Goal: Information Seeking & Learning: Learn about a topic

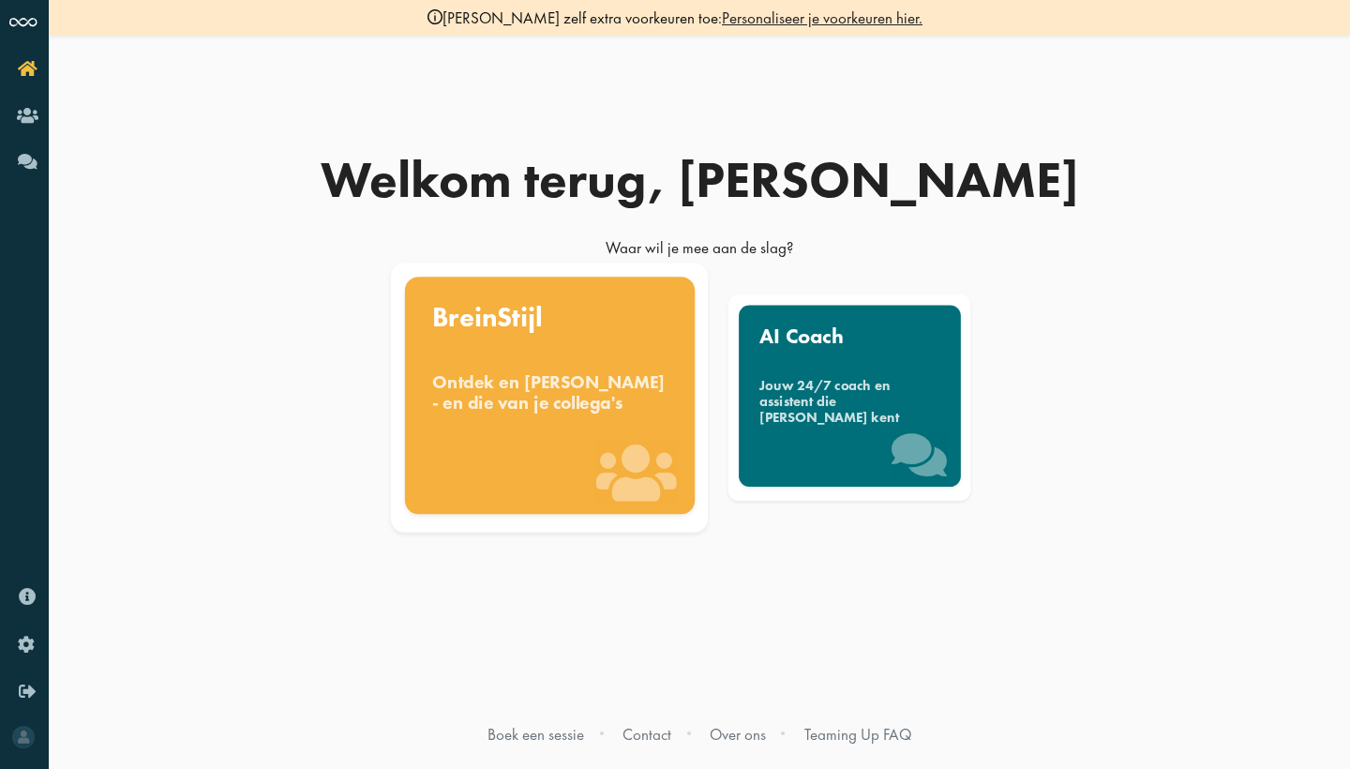
click at [502, 413] on div "Ontdek en benut jouw denkstijl - en die van je collega's" at bounding box center [549, 391] width 235 height 41
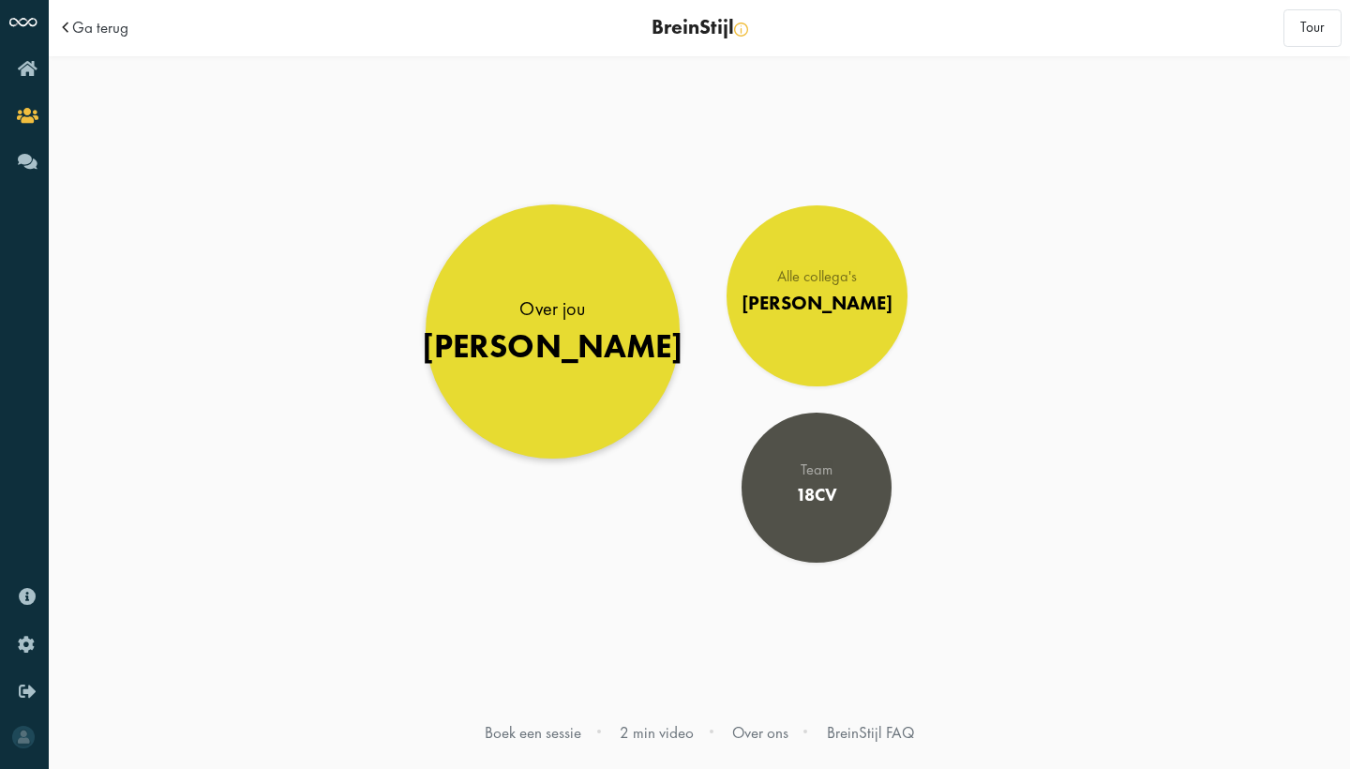
click at [556, 337] on div "Louise" at bounding box center [553, 346] width 263 height 39
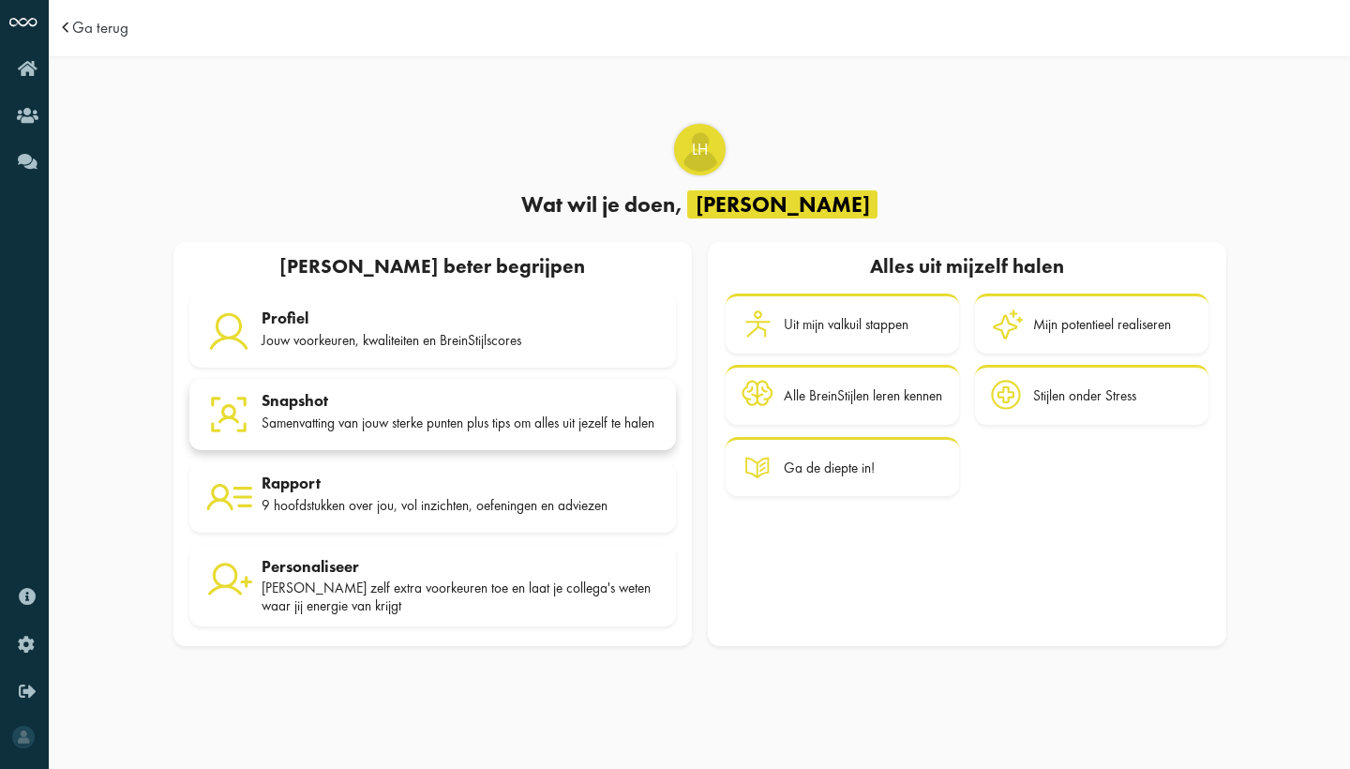
click at [385, 415] on div "Samenvatting van jouw sterke punten plus tips om alles uit jezelf te halen" at bounding box center [461, 422] width 399 height 17
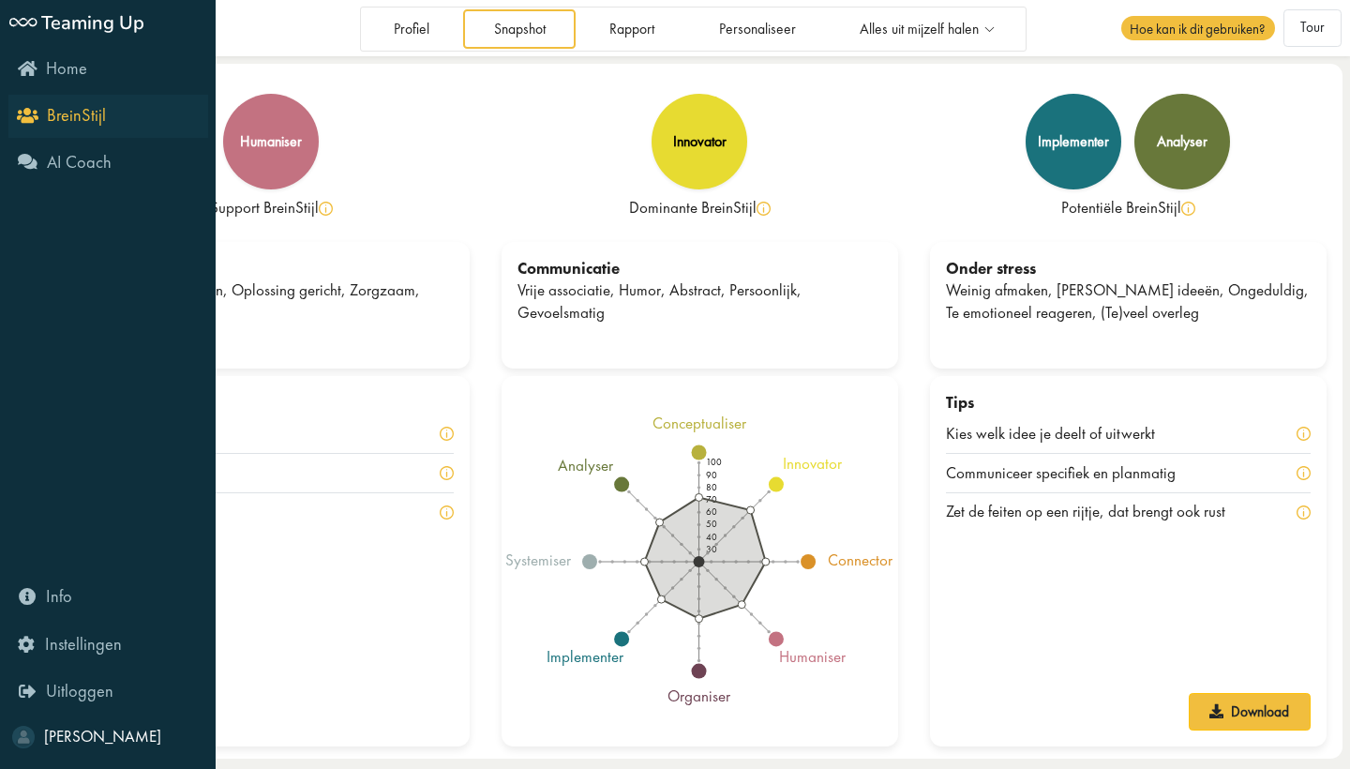
click at [30, 129] on link "BreinStijl" at bounding box center [108, 116] width 200 height 43
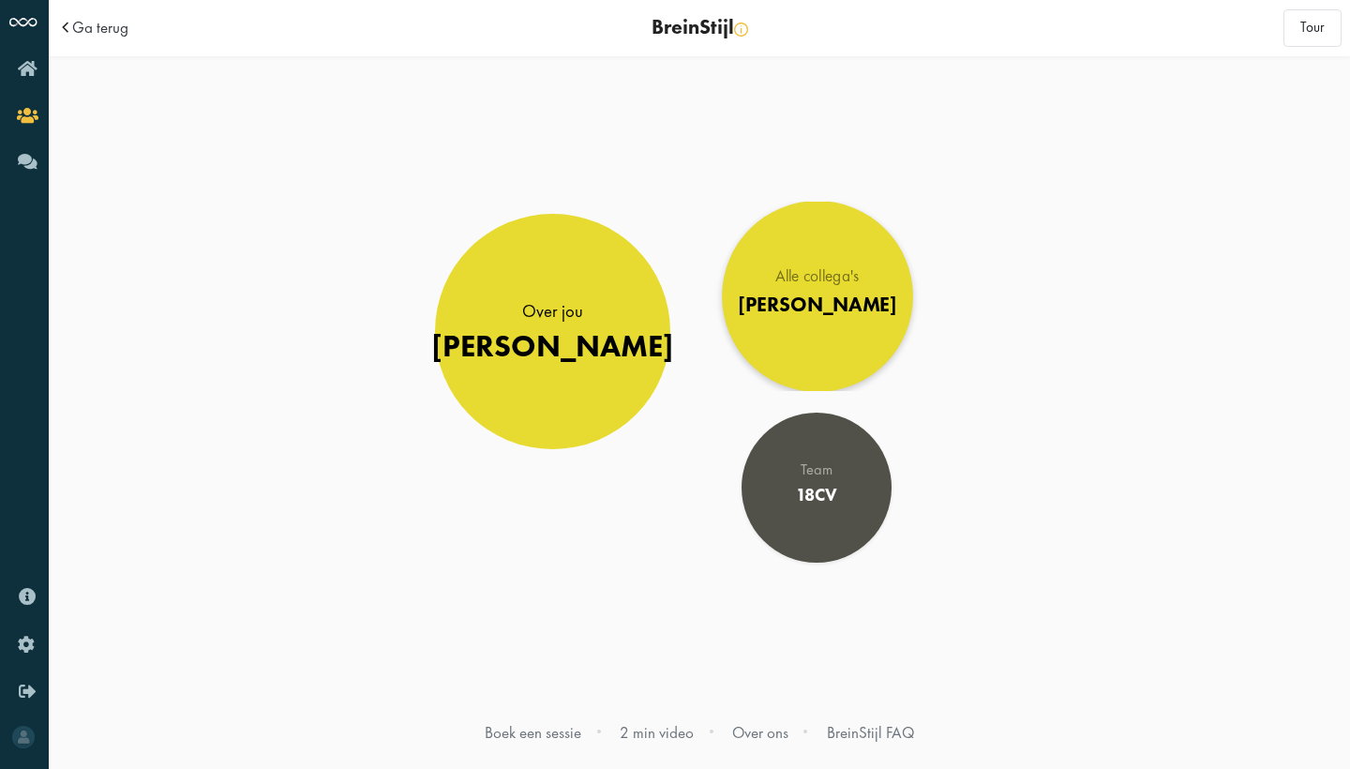
click at [805, 302] on div "[PERSON_NAME]" at bounding box center [817, 304] width 158 height 24
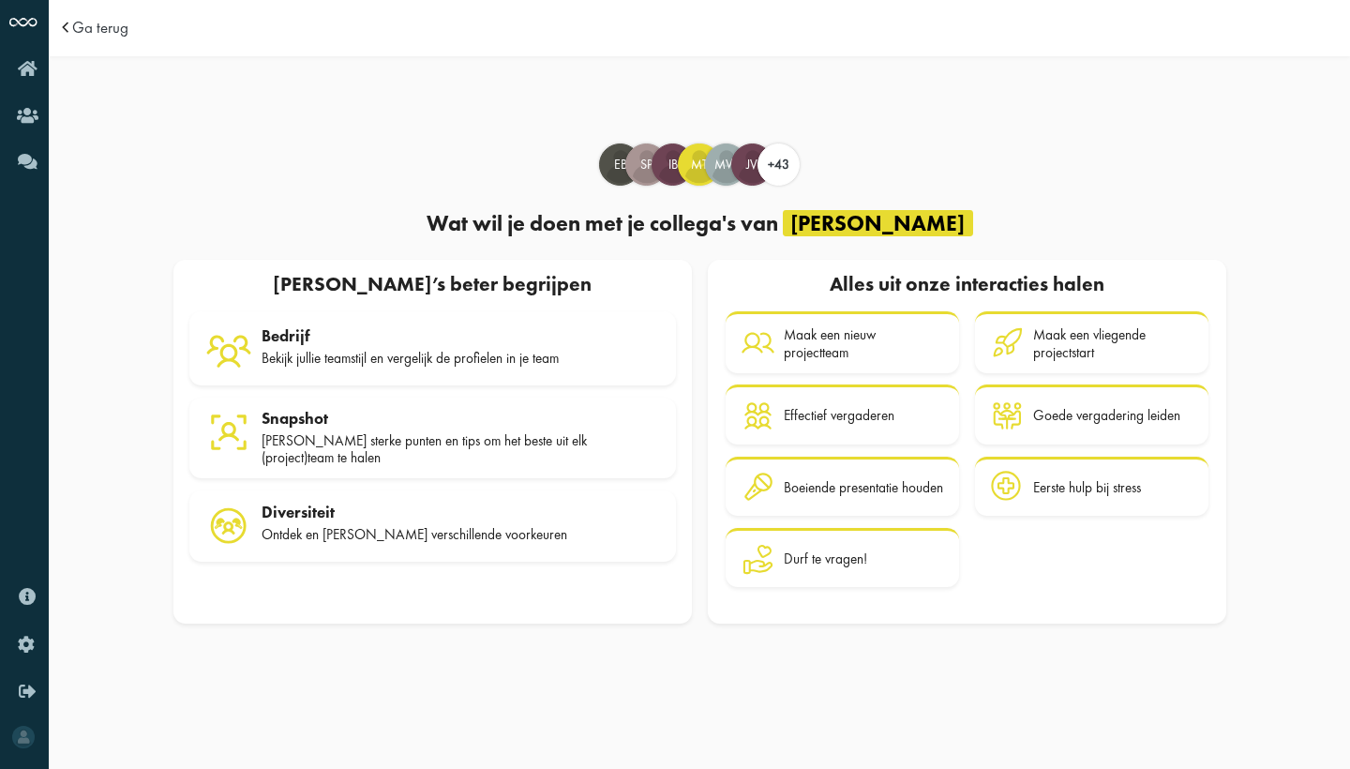
click at [66, 36] on span at bounding box center [68, 28] width 20 height 16
click at [66, 20] on span at bounding box center [68, 28] width 20 height 16
click at [85, 28] on span "Ga terug" at bounding box center [100, 28] width 56 height 16
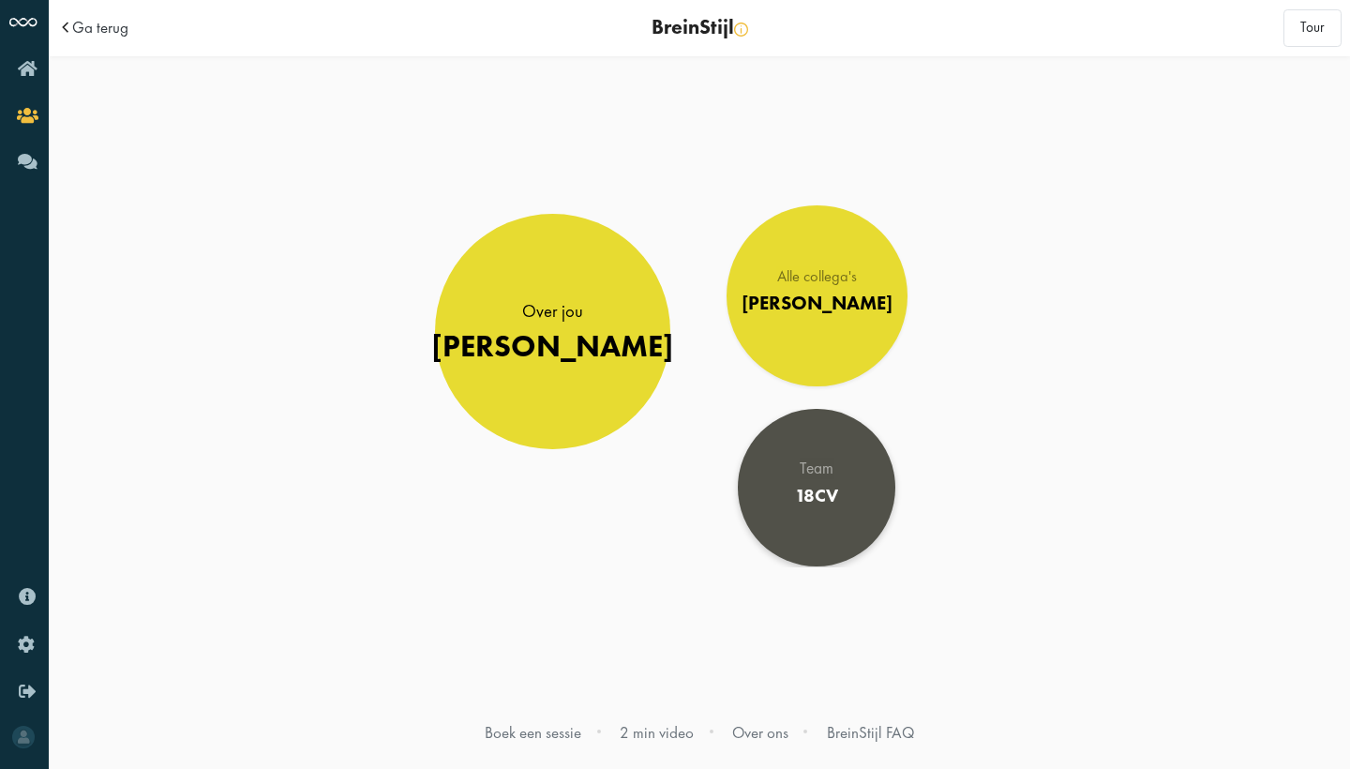
click at [772, 489] on link "Team 18CV" at bounding box center [817, 488] width 158 height 158
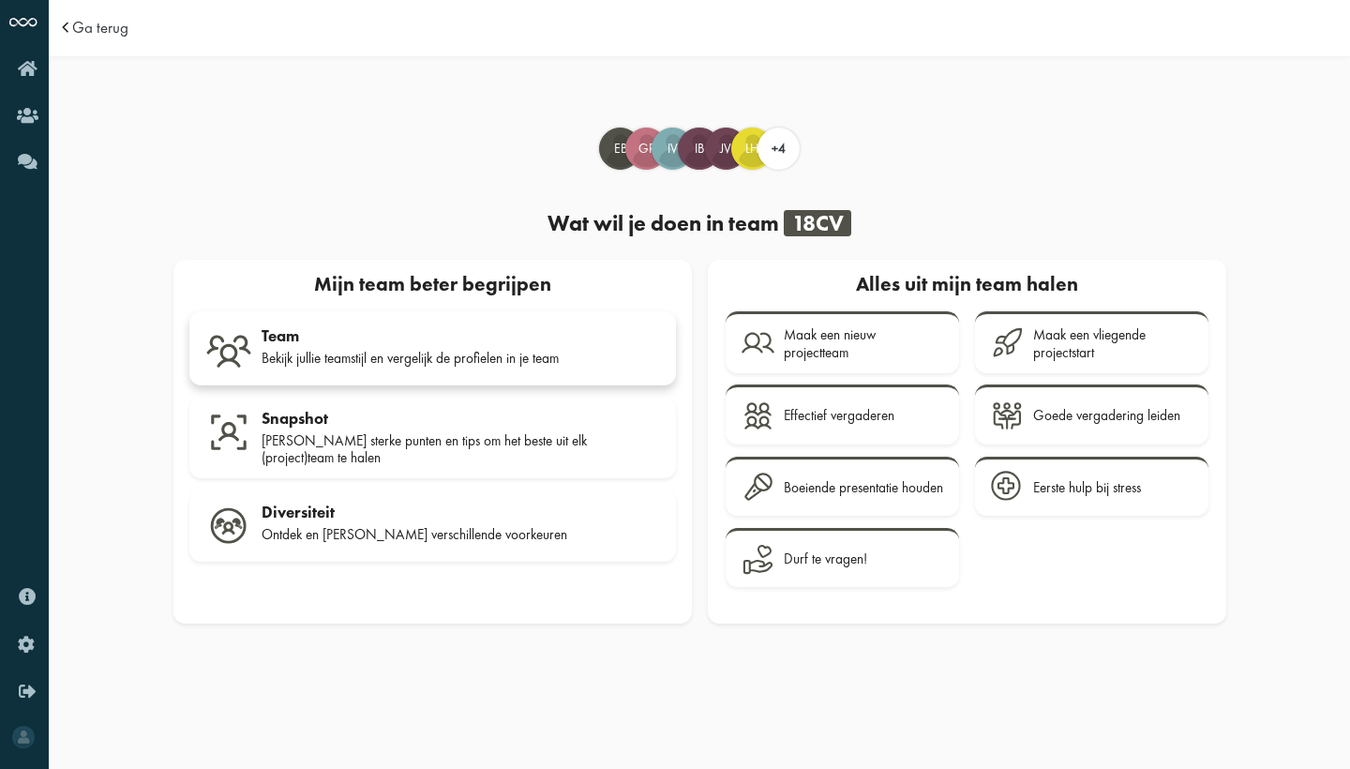
click at [296, 355] on div "Bekijk jullie teamstijl en vergelijk de profielen in je team" at bounding box center [461, 358] width 399 height 17
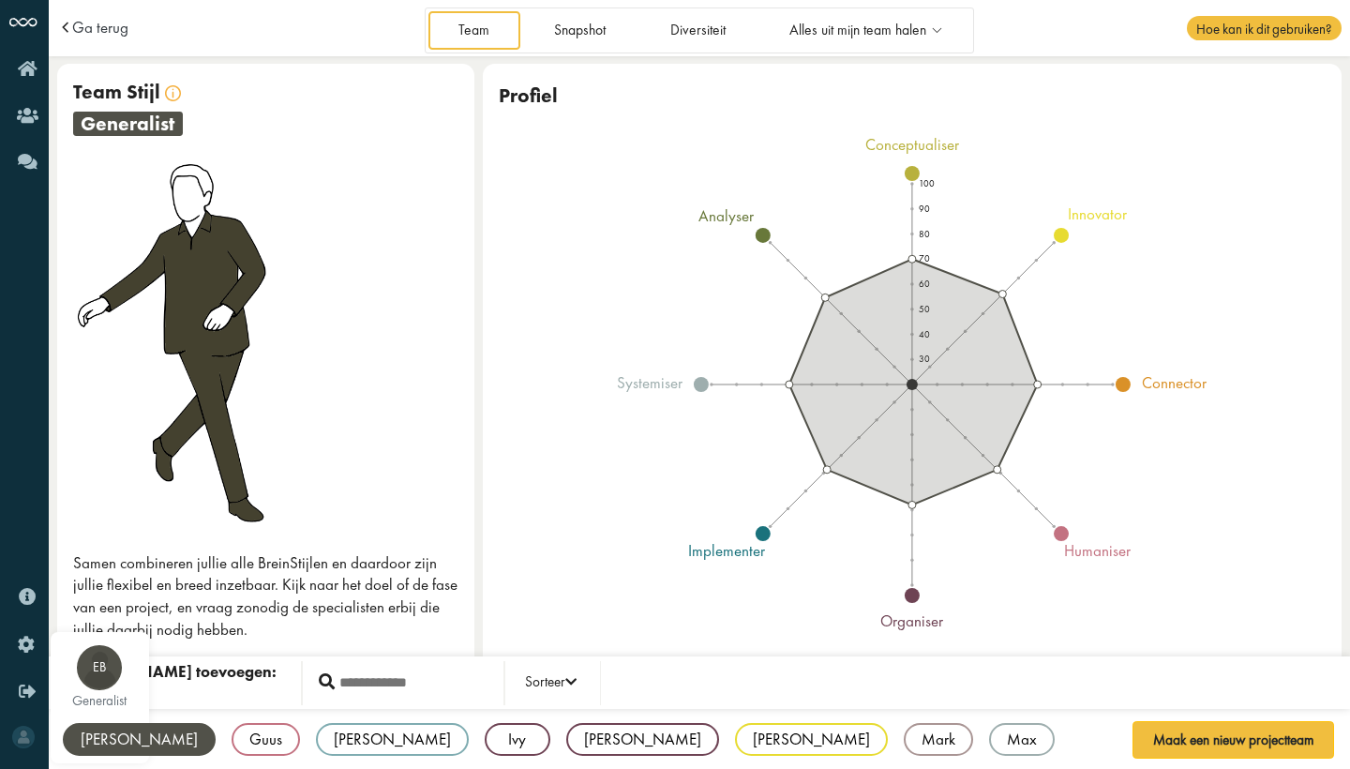
click at [89, 743] on div "[PERSON_NAME]" at bounding box center [139, 739] width 153 height 33
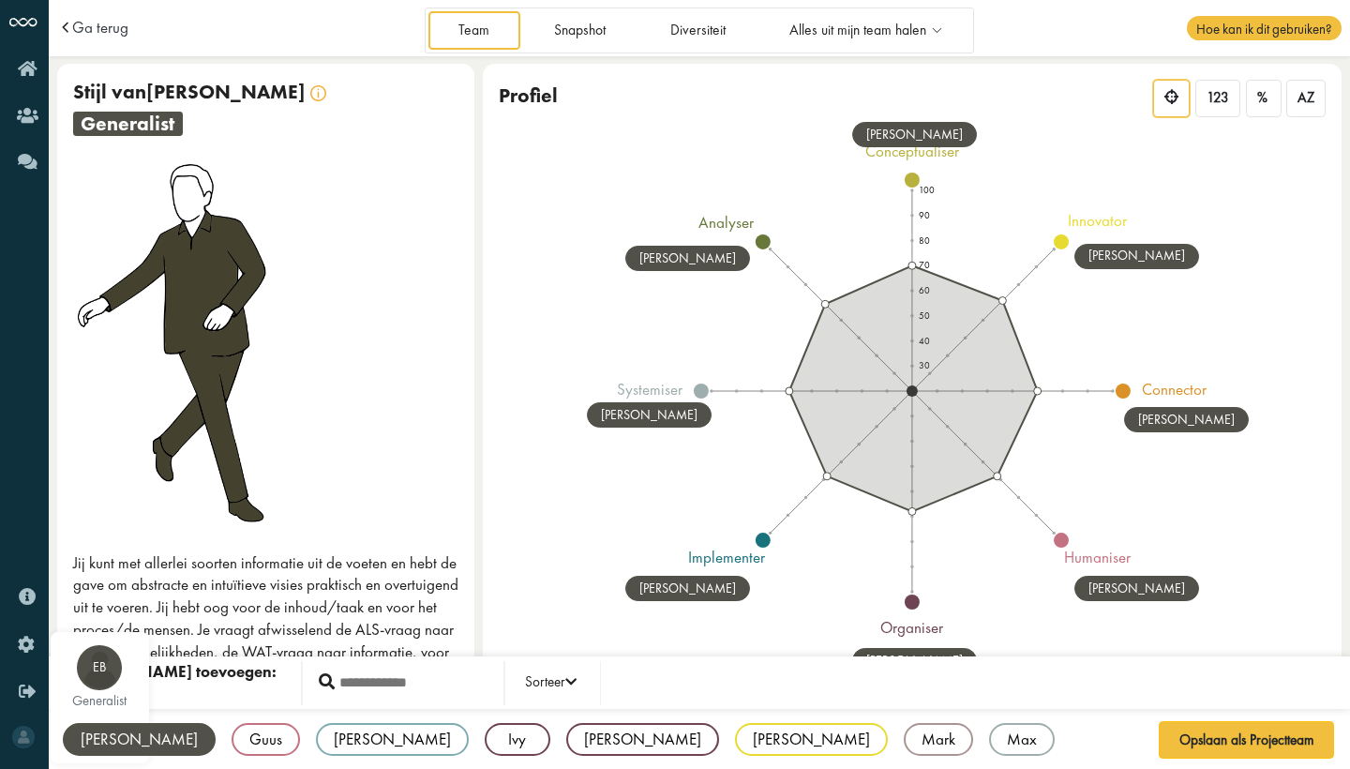
click at [89, 743] on div "Emma" at bounding box center [139, 739] width 153 height 33
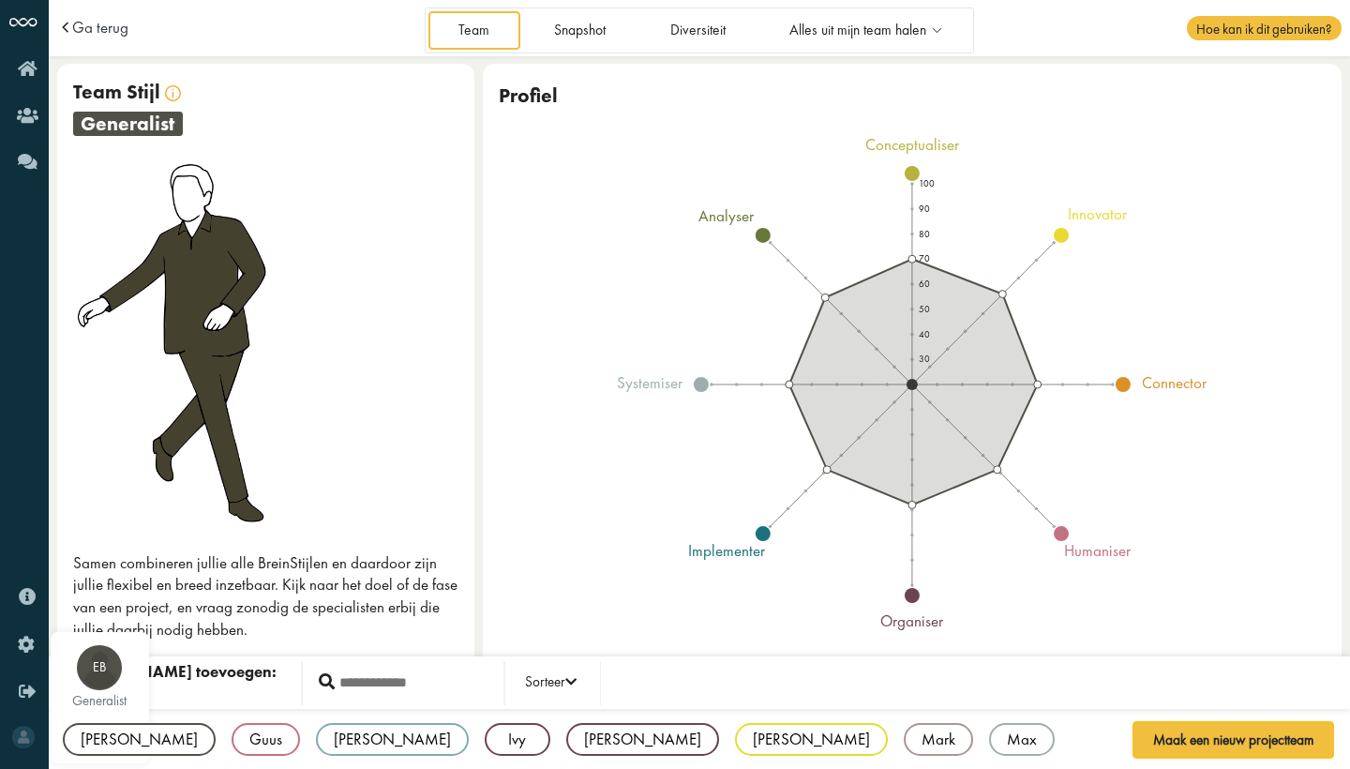
click at [89, 743] on div "Emma" at bounding box center [139, 739] width 153 height 33
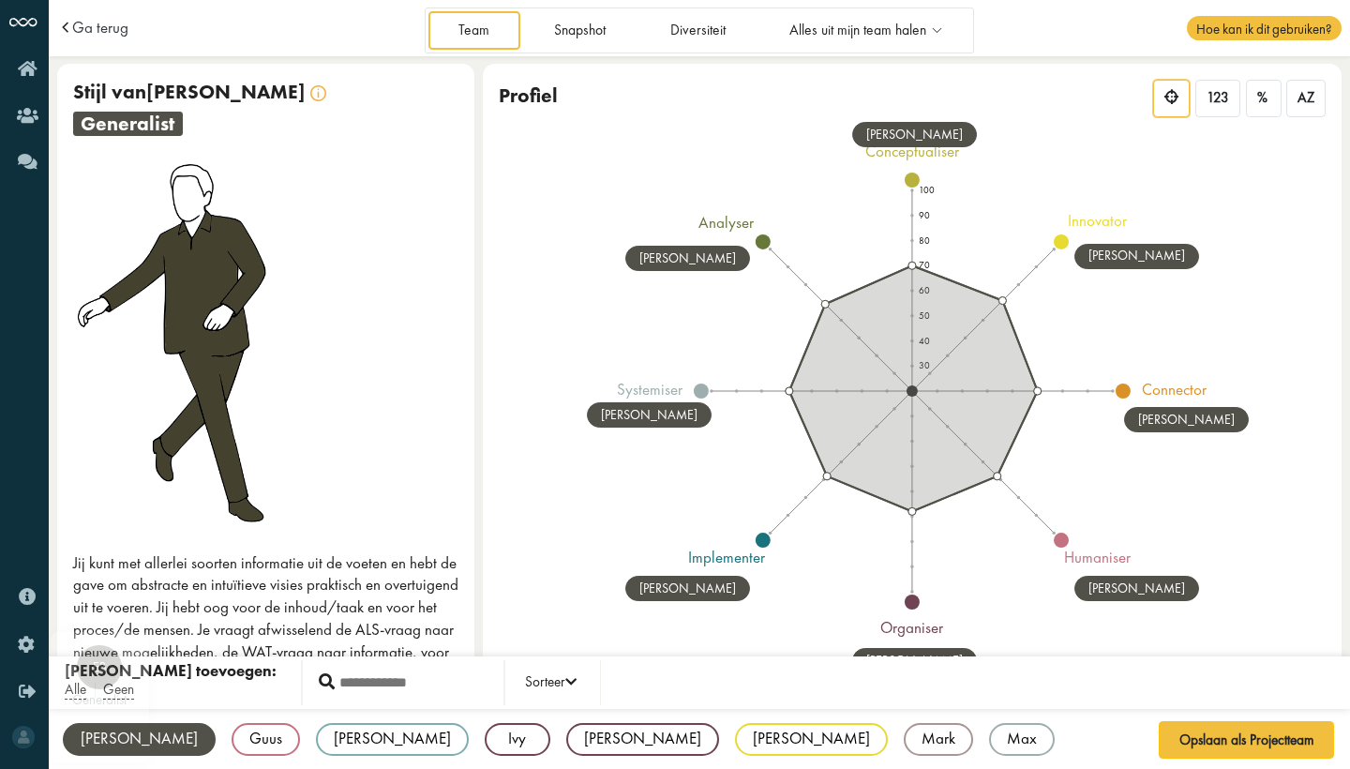
click at [99, 730] on div "Emma" at bounding box center [139, 739] width 153 height 33
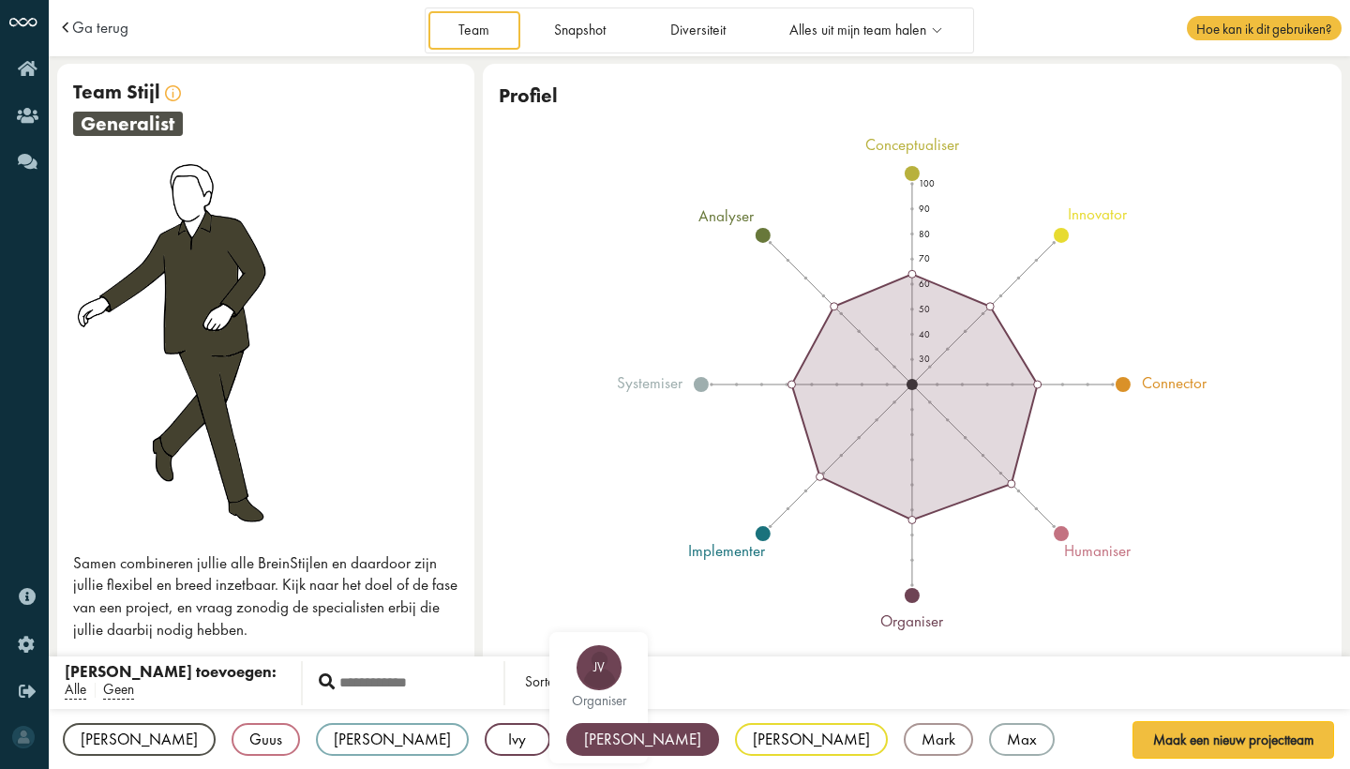
click at [566, 734] on div "[PERSON_NAME]" at bounding box center [642, 739] width 153 height 33
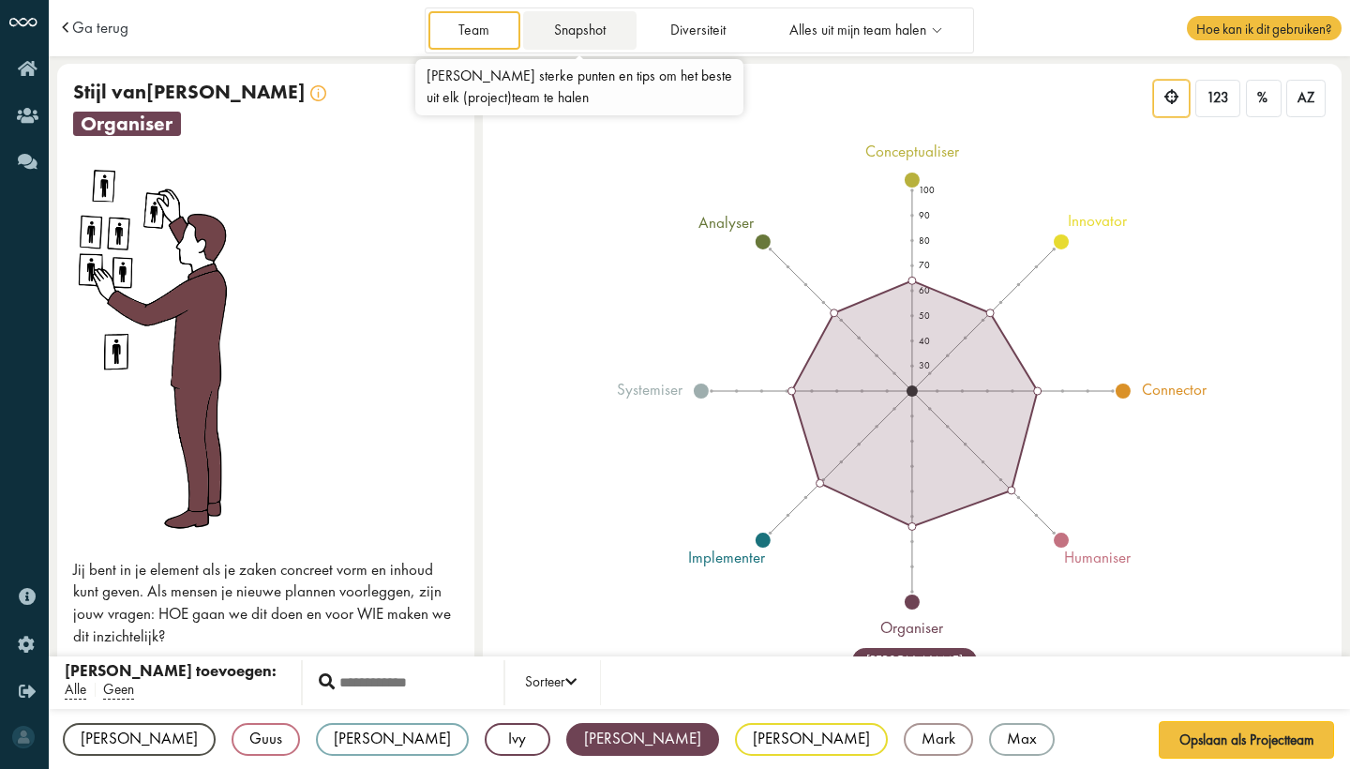
click at [601, 31] on link "Snapshot" at bounding box center [579, 30] width 113 height 38
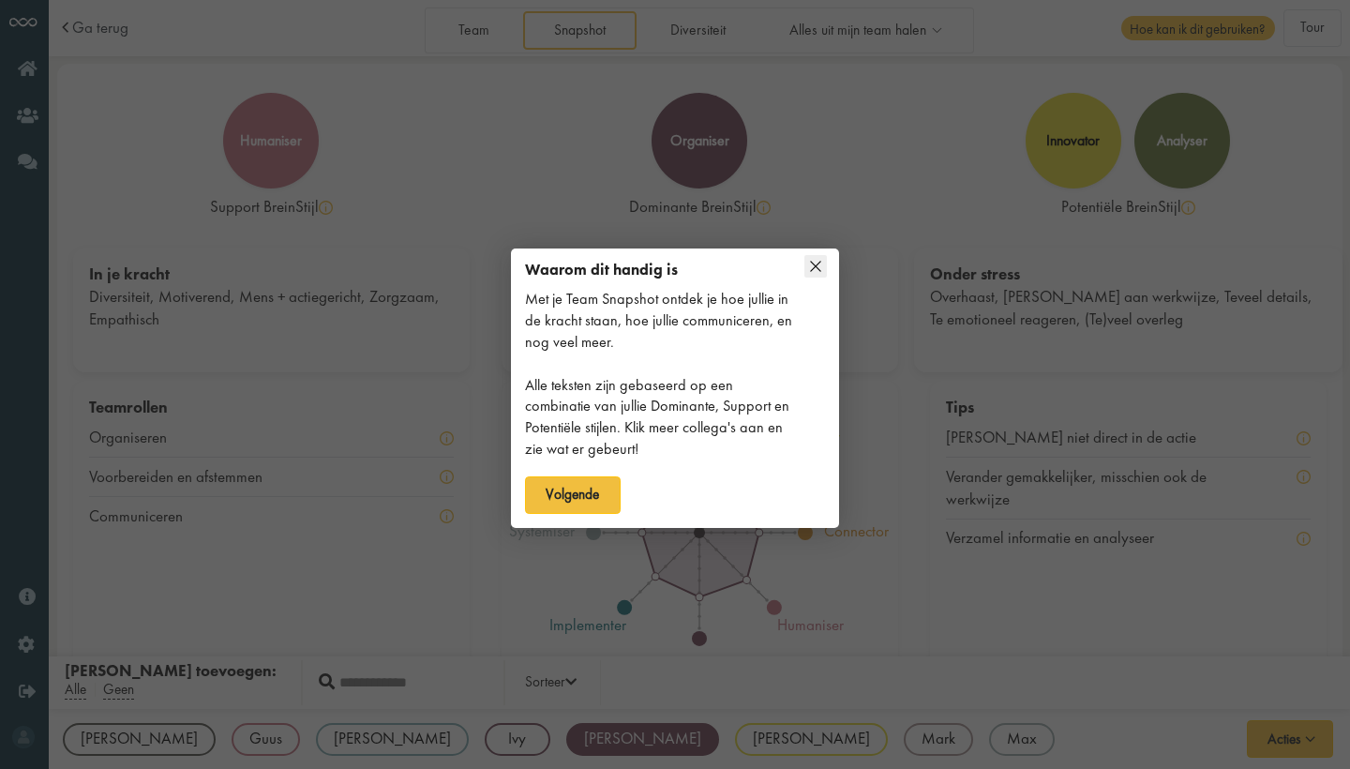
click at [808, 268] on icon at bounding box center [816, 266] width 23 height 23
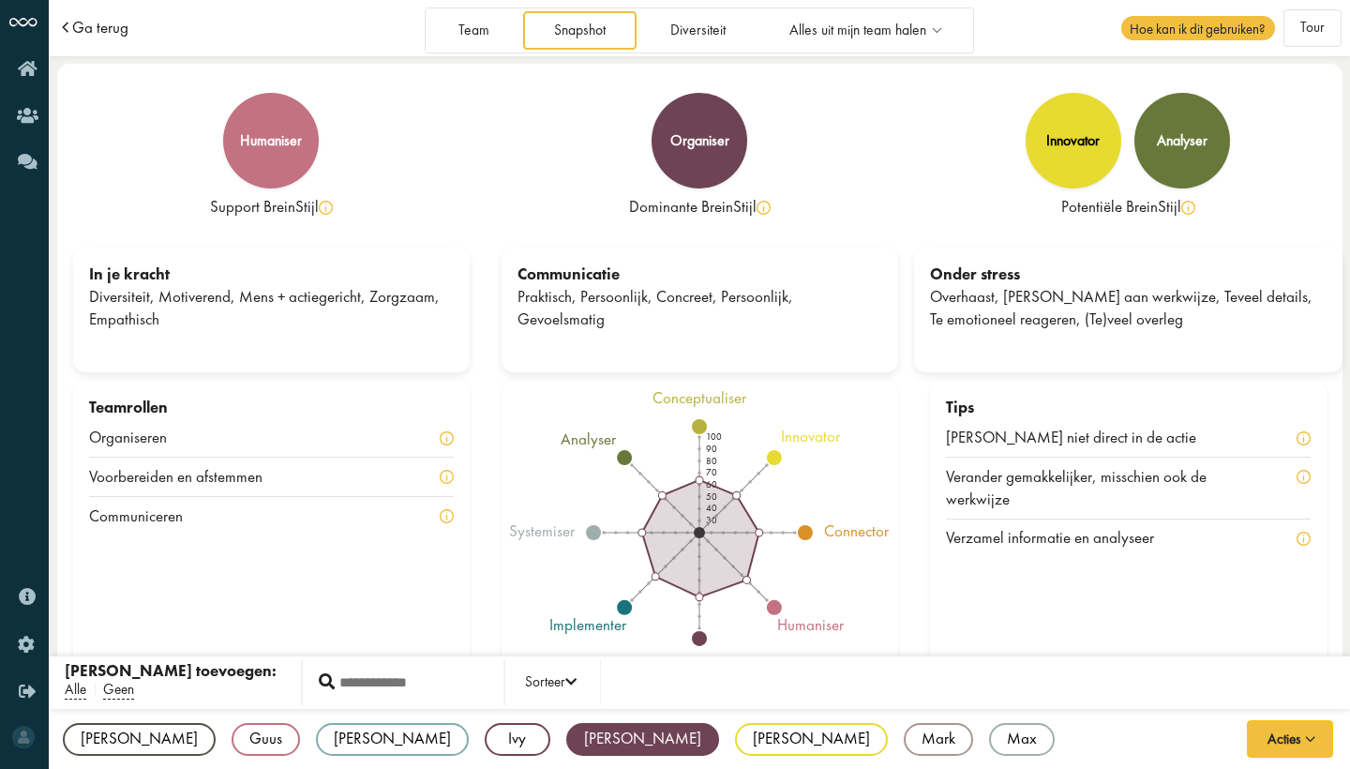
click at [121, 23] on span "Ga terug" at bounding box center [100, 28] width 56 height 16
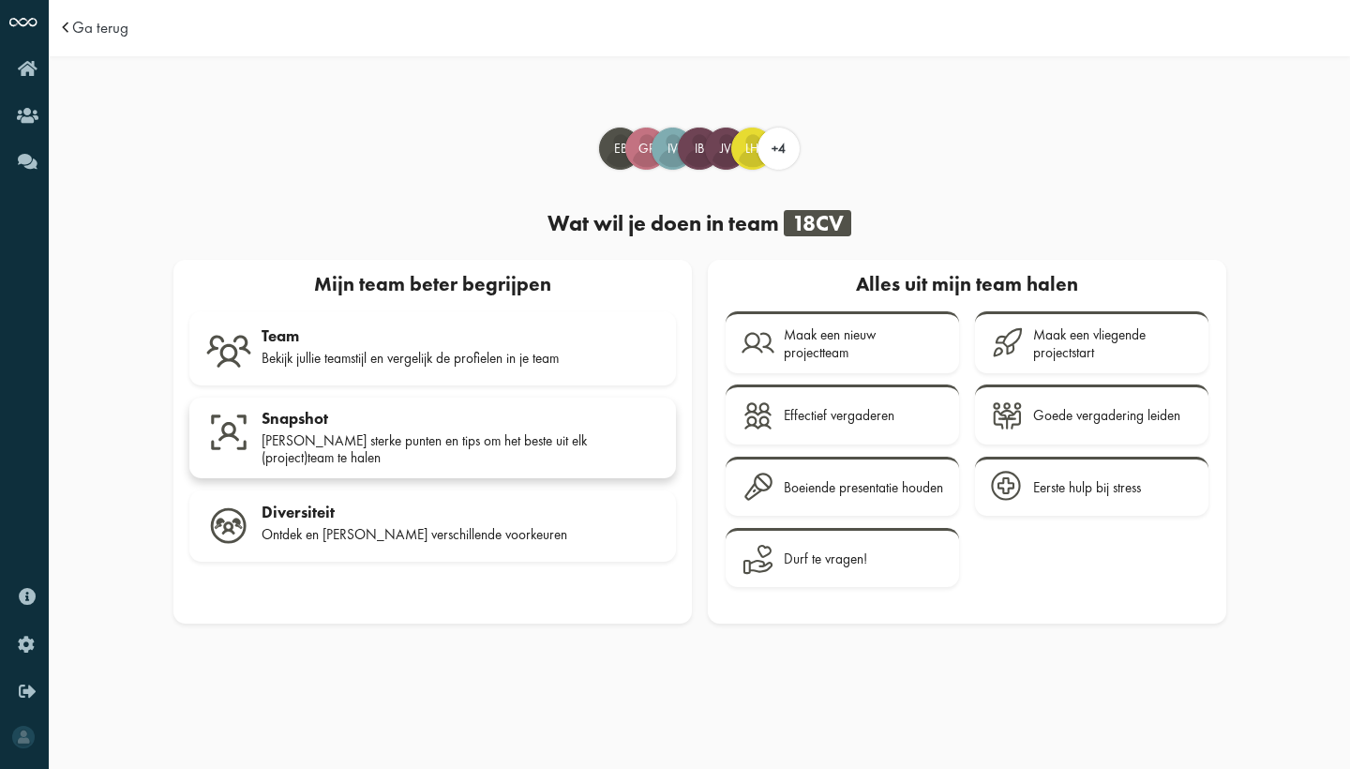
click at [277, 444] on div "Jullie sterke punten en tips om het beste uit elk (project)team te halen" at bounding box center [461, 449] width 399 height 35
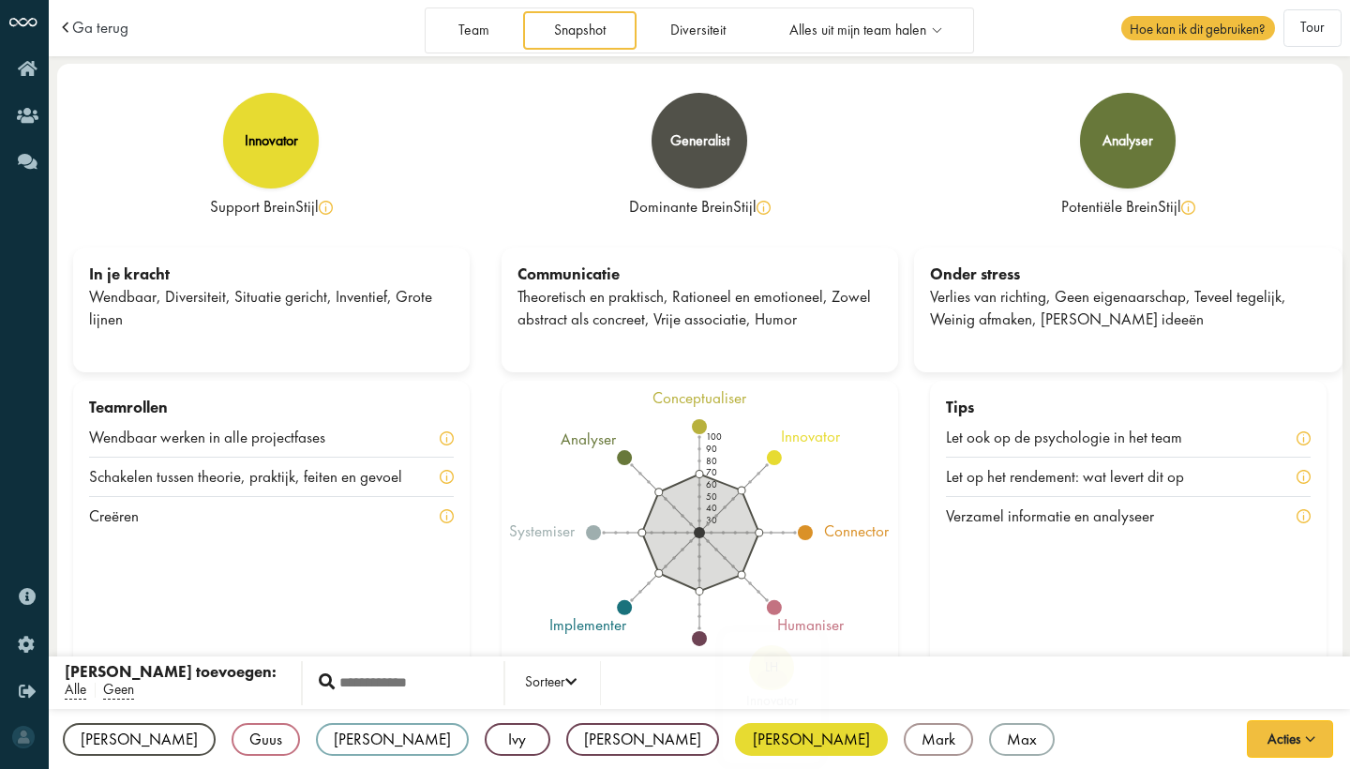
click at [735, 737] on div "[PERSON_NAME]" at bounding box center [811, 739] width 153 height 33
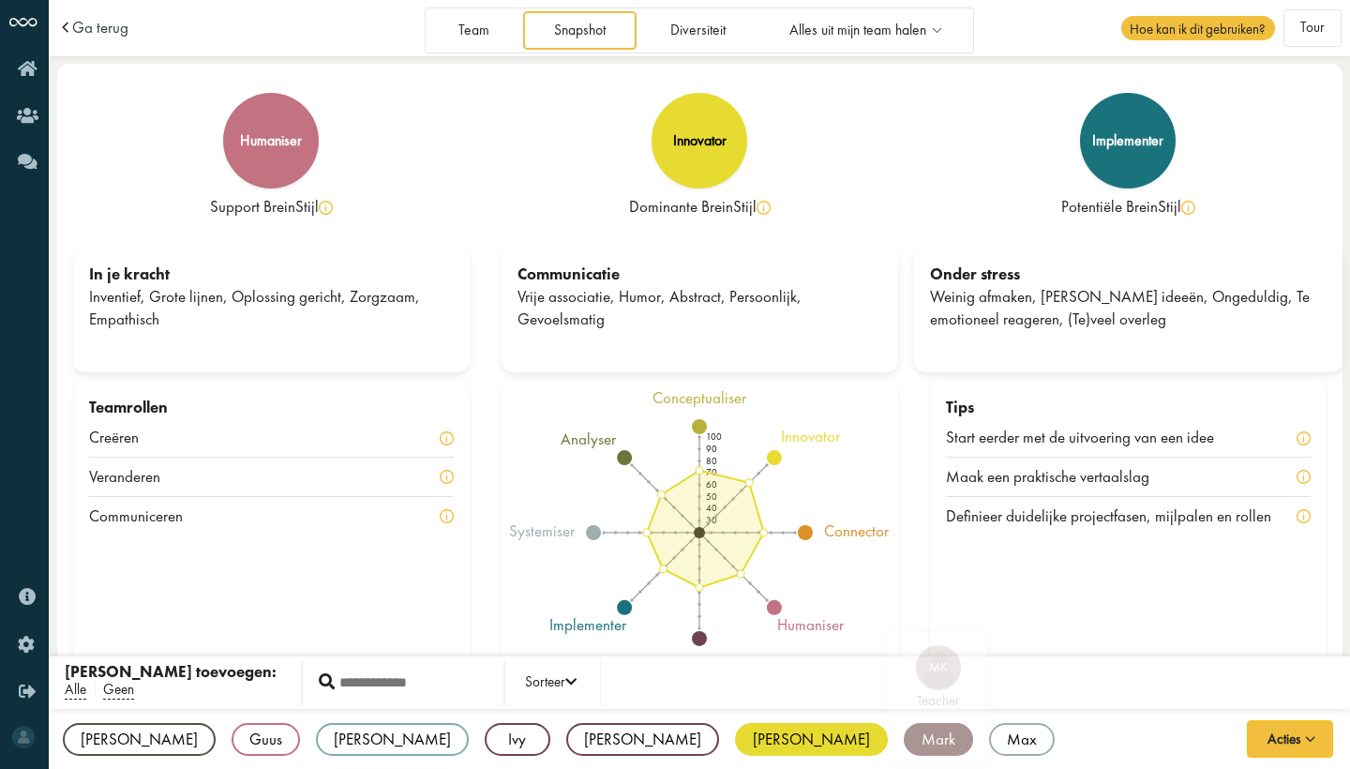
click at [904, 739] on div "Mark" at bounding box center [938, 739] width 69 height 33
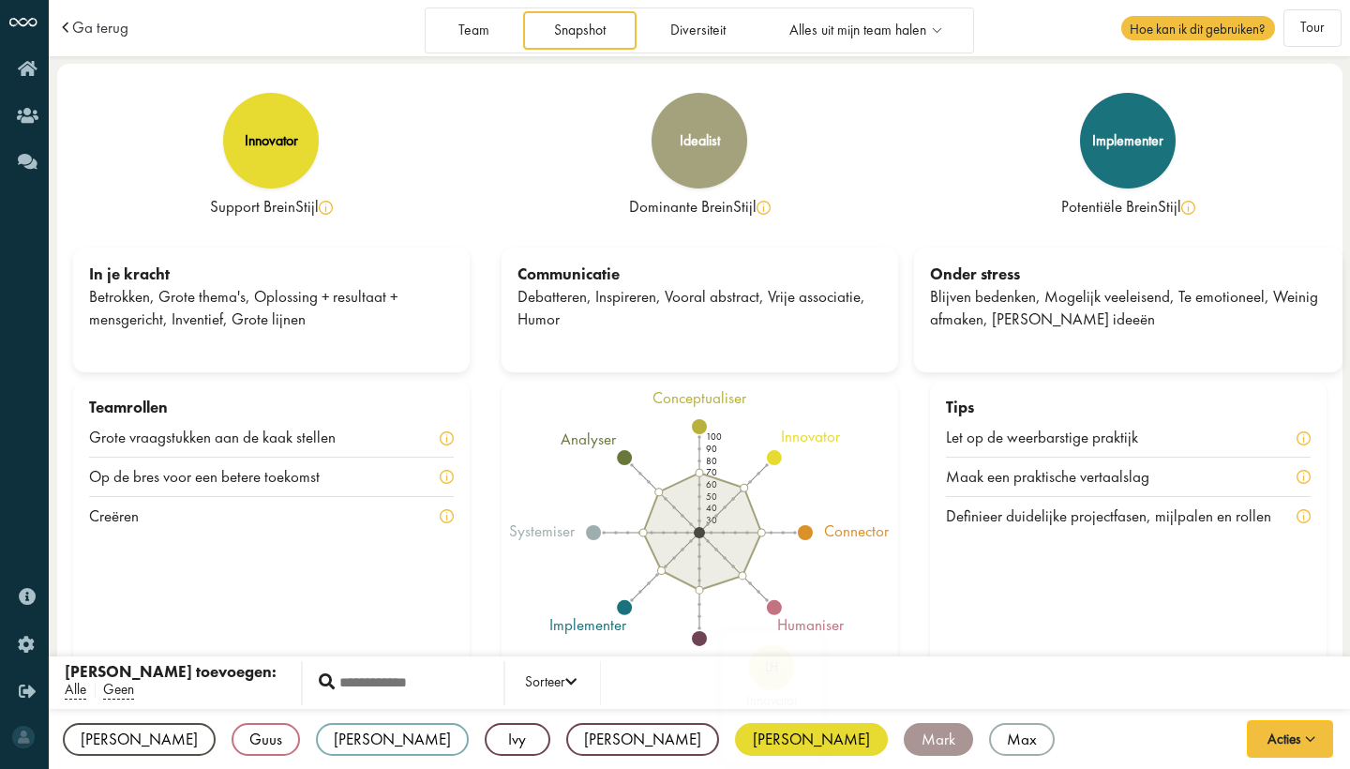
click at [735, 727] on div "[PERSON_NAME]" at bounding box center [811, 739] width 153 height 33
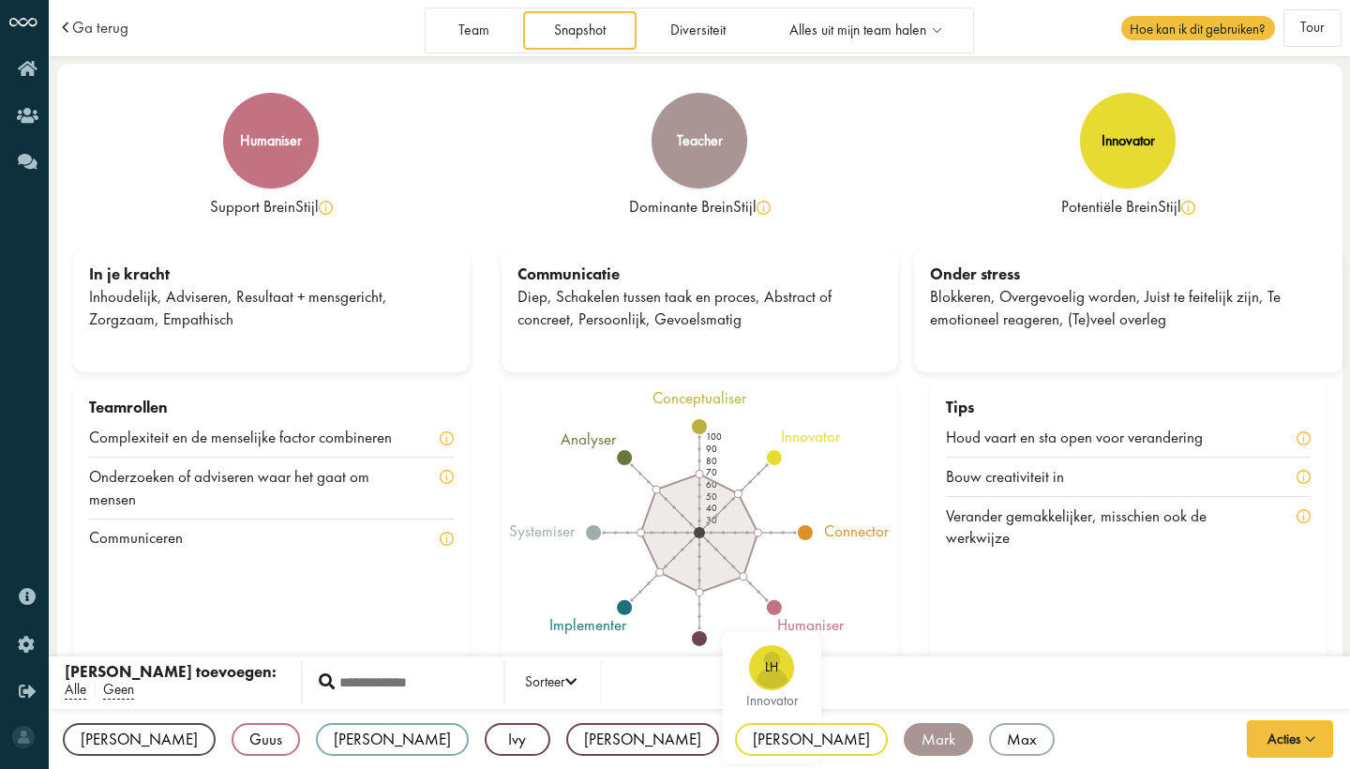
click at [735, 727] on div "[PERSON_NAME]" at bounding box center [811, 739] width 153 height 33
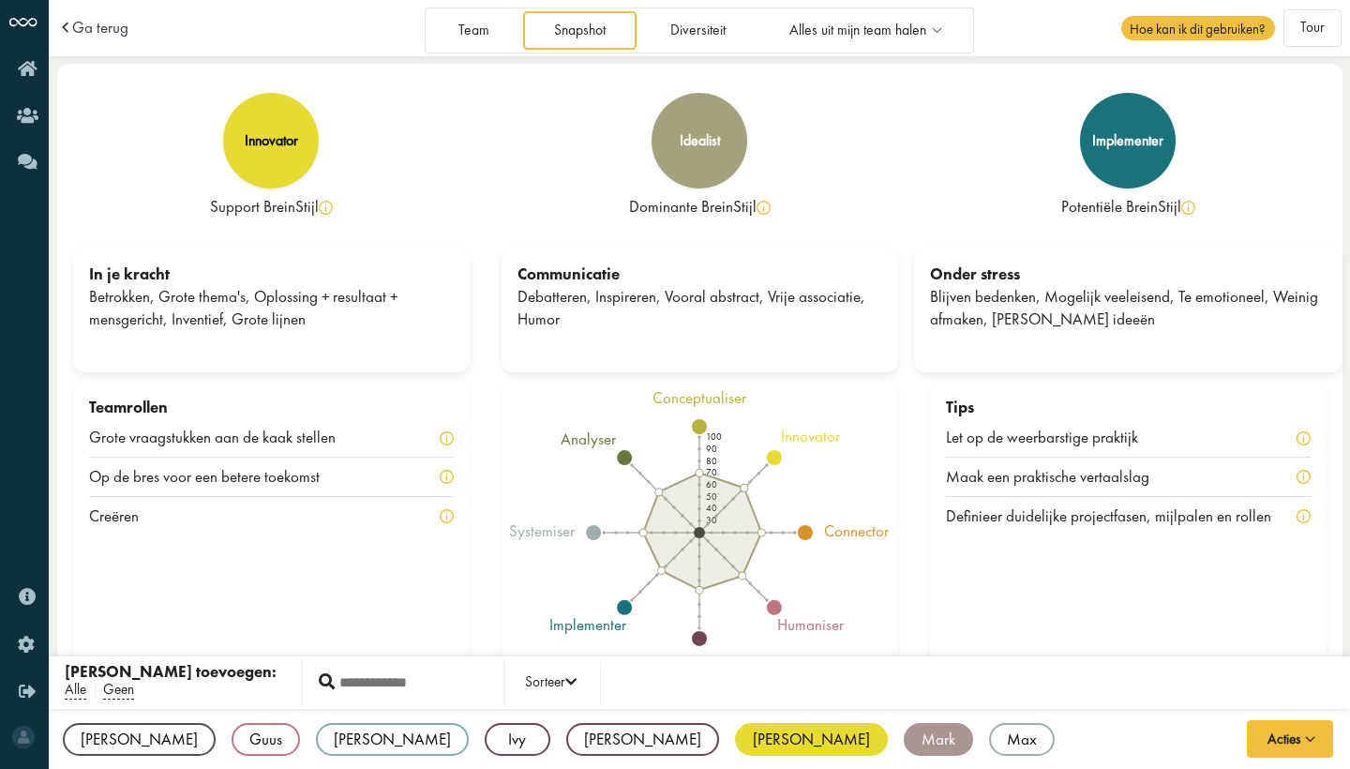
click at [735, 745] on div "[PERSON_NAME]" at bounding box center [811, 739] width 153 height 33
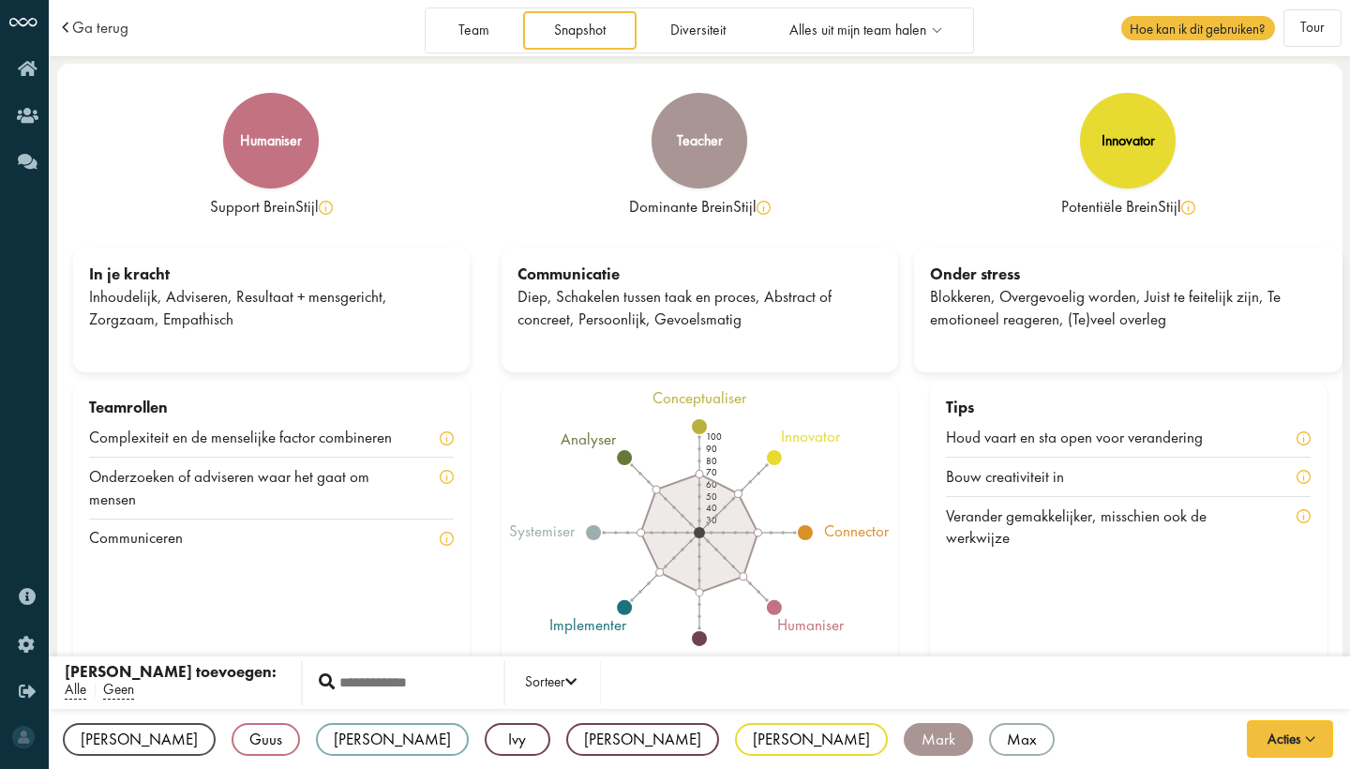
click at [904, 744] on div "Mark" at bounding box center [938, 739] width 69 height 33
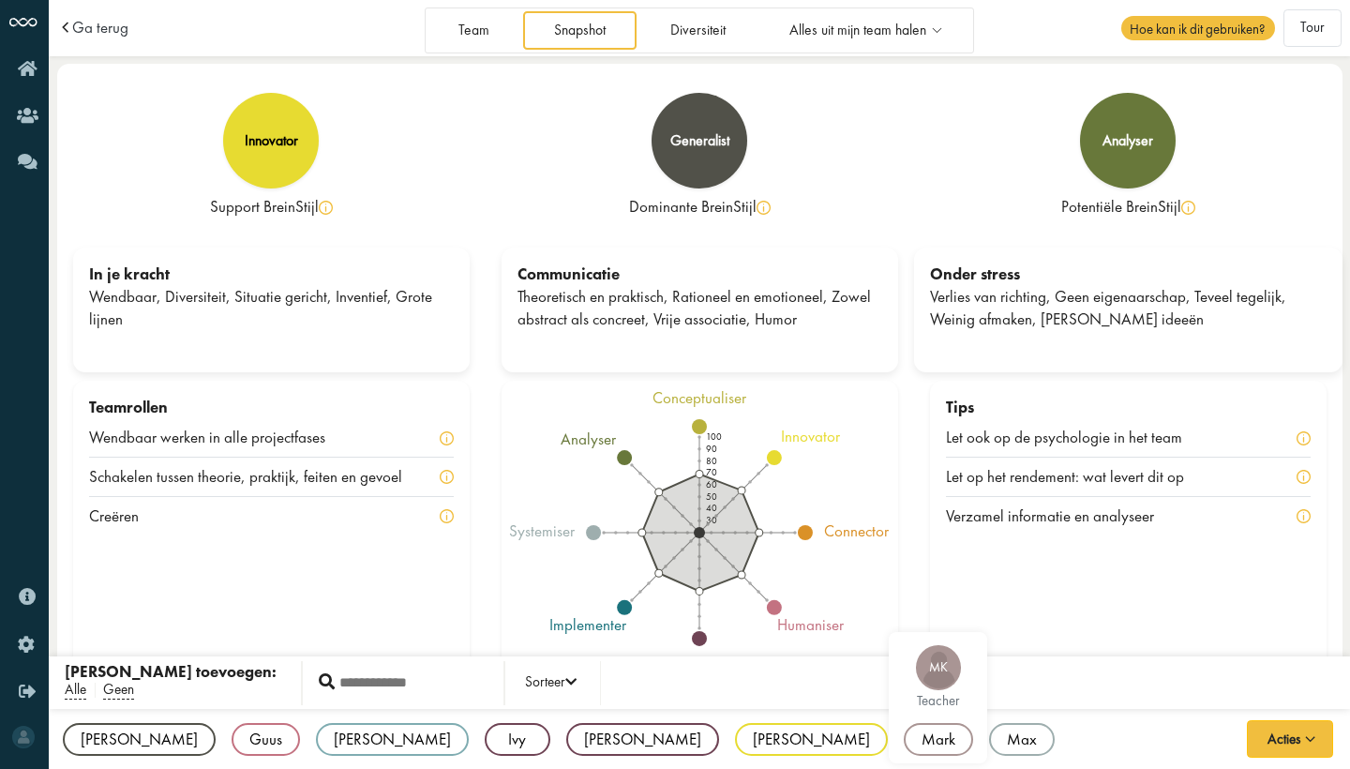
click at [904, 744] on div "Mark" at bounding box center [938, 739] width 69 height 33
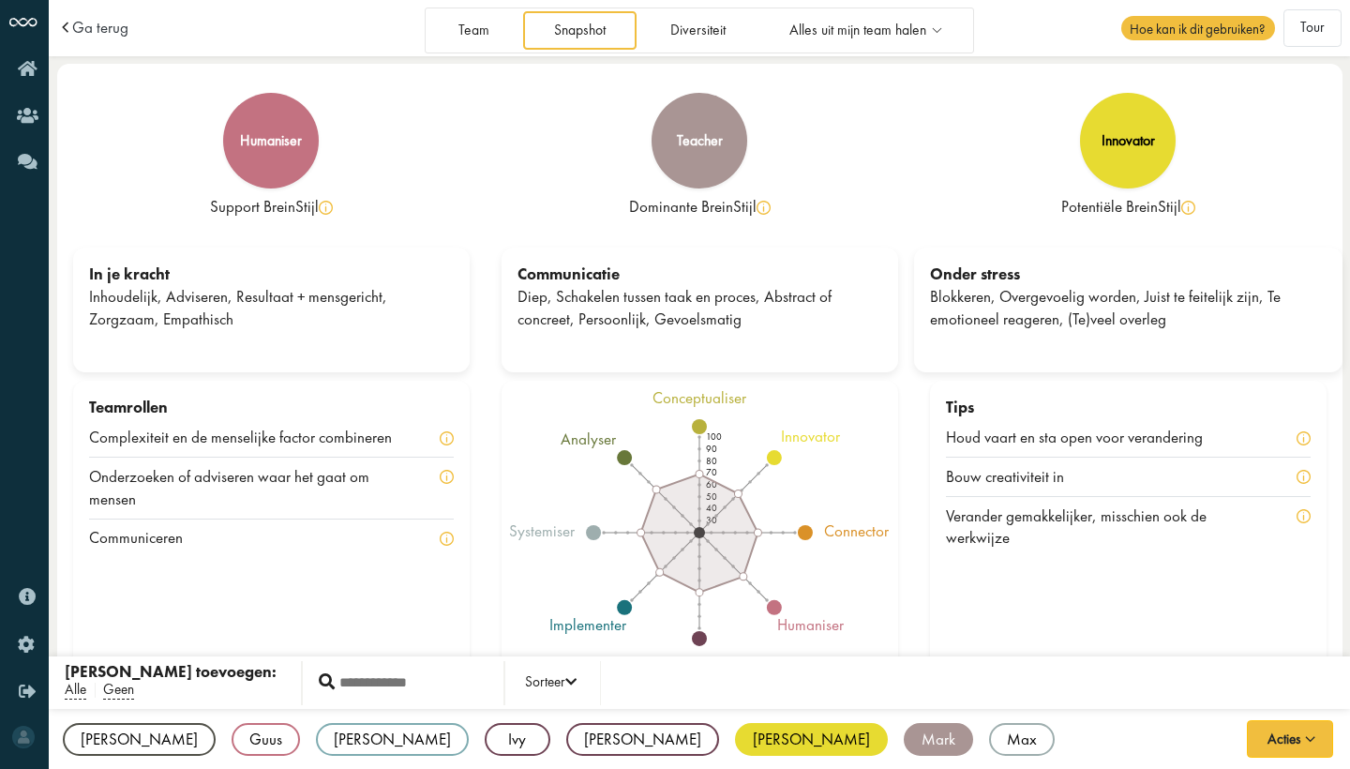
click at [735, 738] on div "[PERSON_NAME]" at bounding box center [811, 739] width 153 height 33
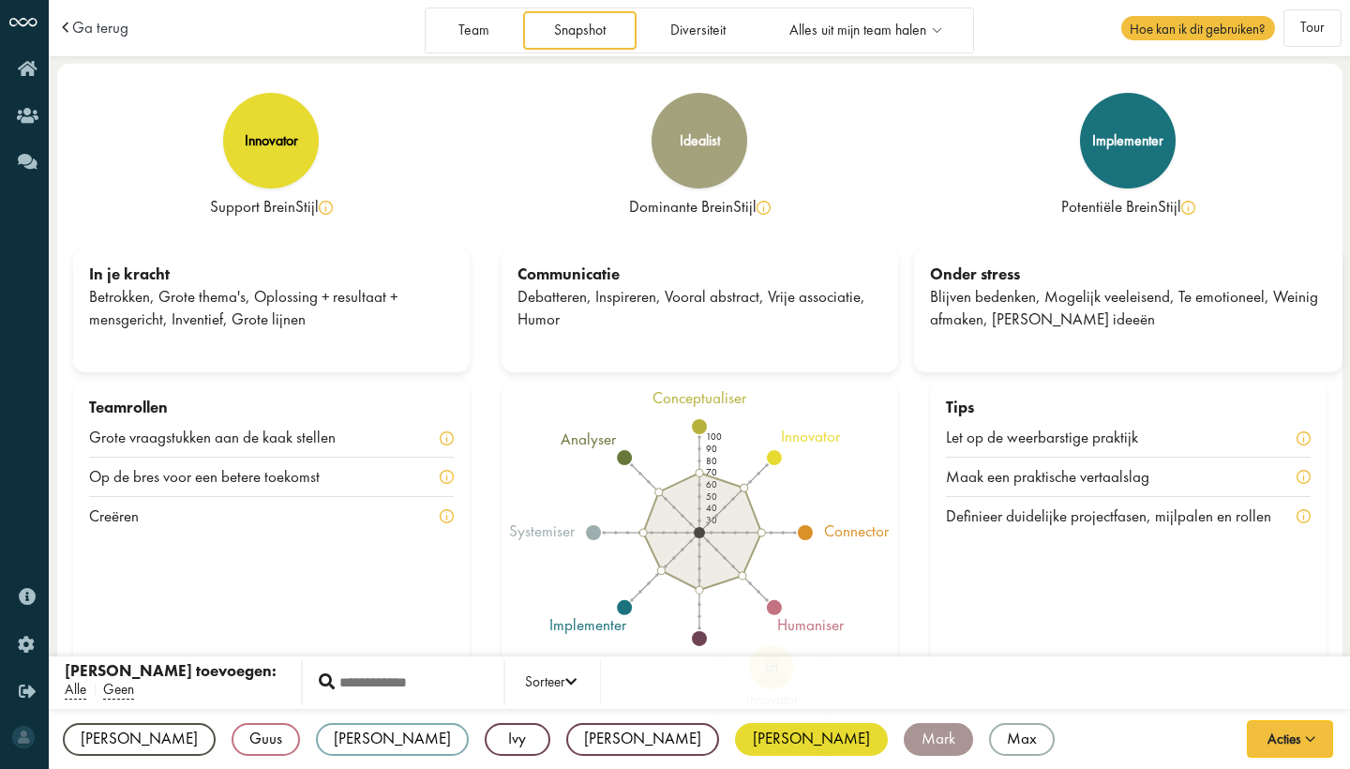
click at [735, 730] on div "[PERSON_NAME]" at bounding box center [811, 739] width 153 height 33
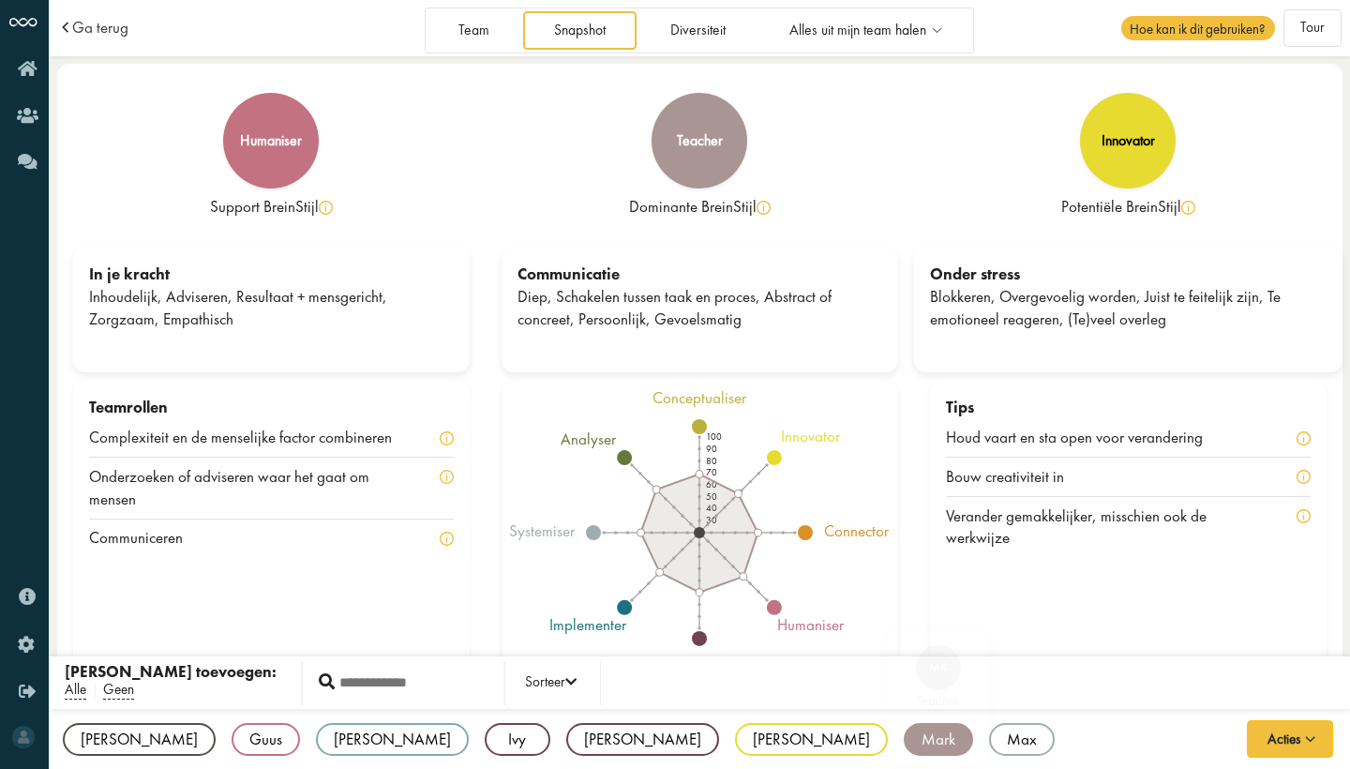
click at [904, 730] on div "Mark" at bounding box center [938, 739] width 69 height 33
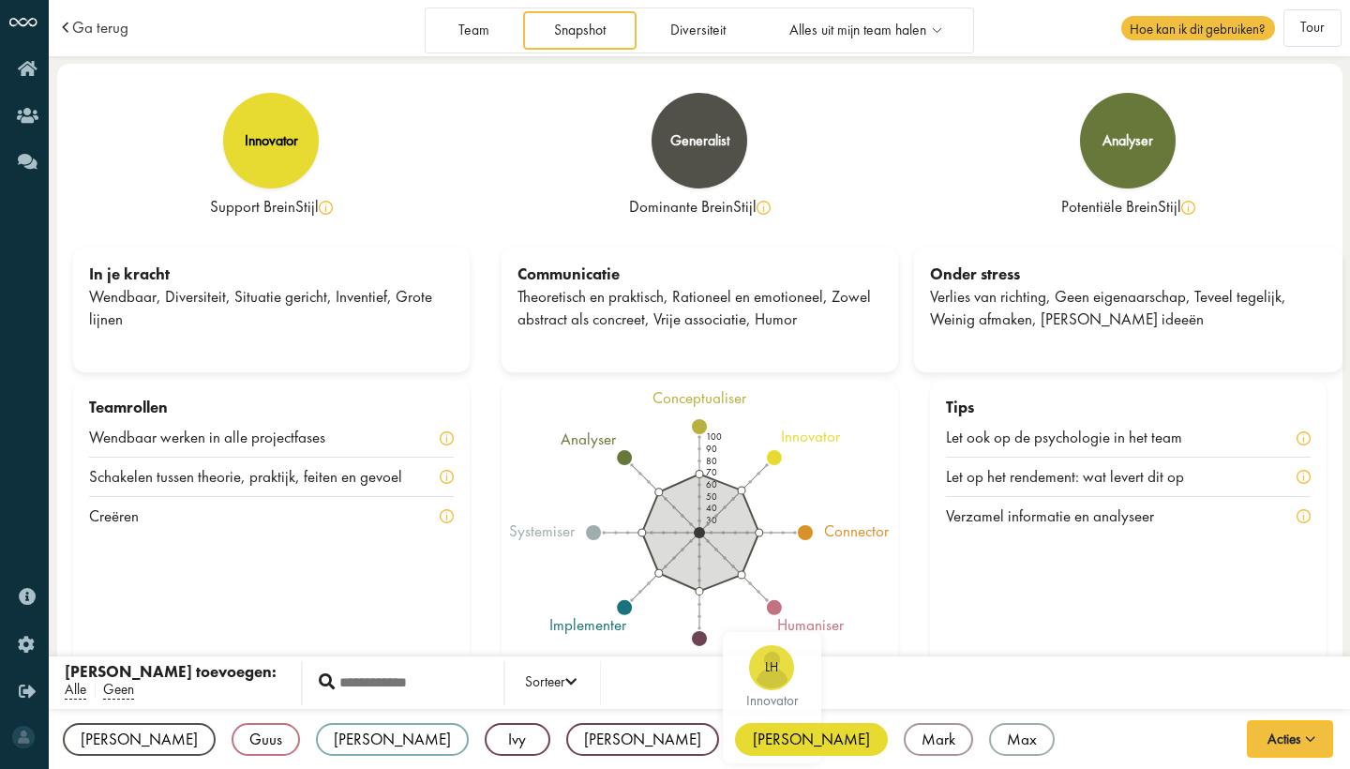
click at [735, 733] on div "[PERSON_NAME]" at bounding box center [811, 739] width 153 height 33
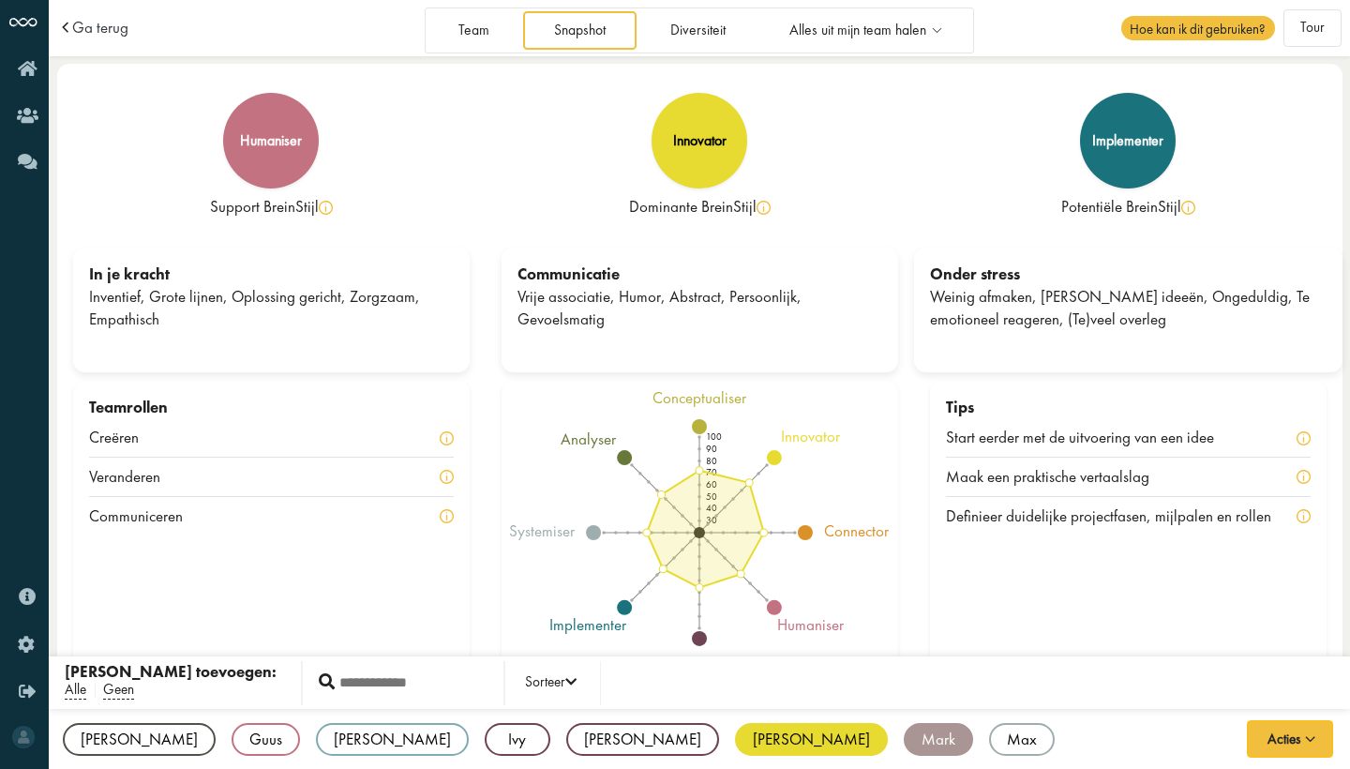
click at [904, 733] on div "Mark" at bounding box center [938, 739] width 69 height 33
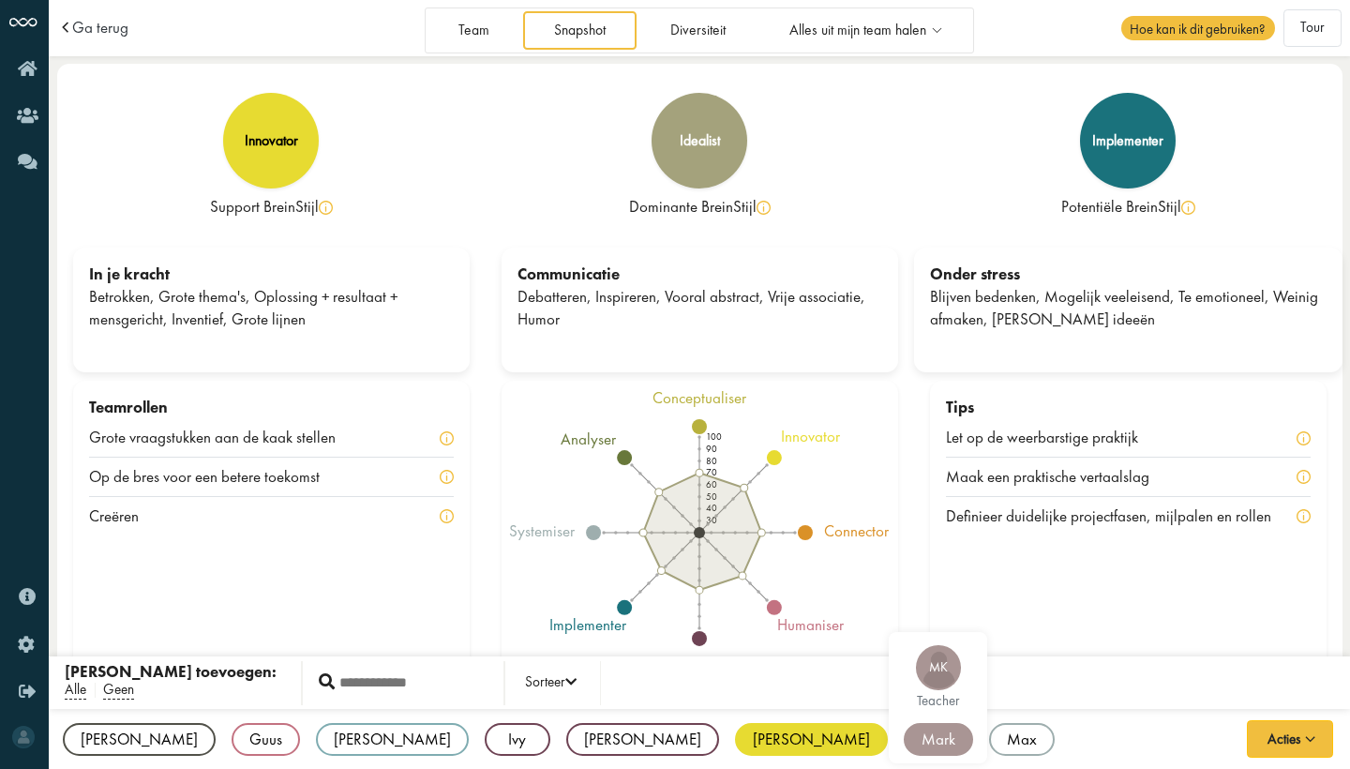
click at [904, 733] on div "Mark" at bounding box center [938, 739] width 69 height 33
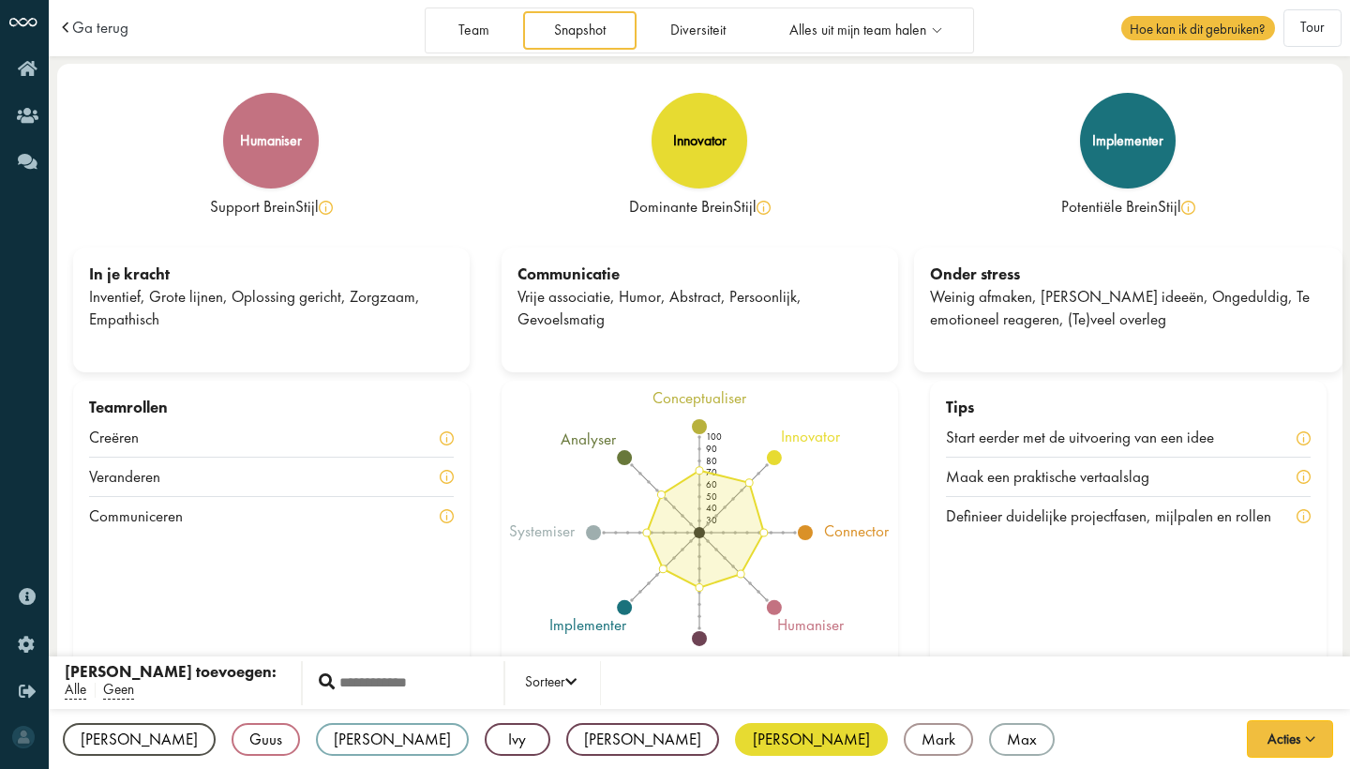
click at [735, 731] on div "[PERSON_NAME]" at bounding box center [811, 739] width 153 height 33
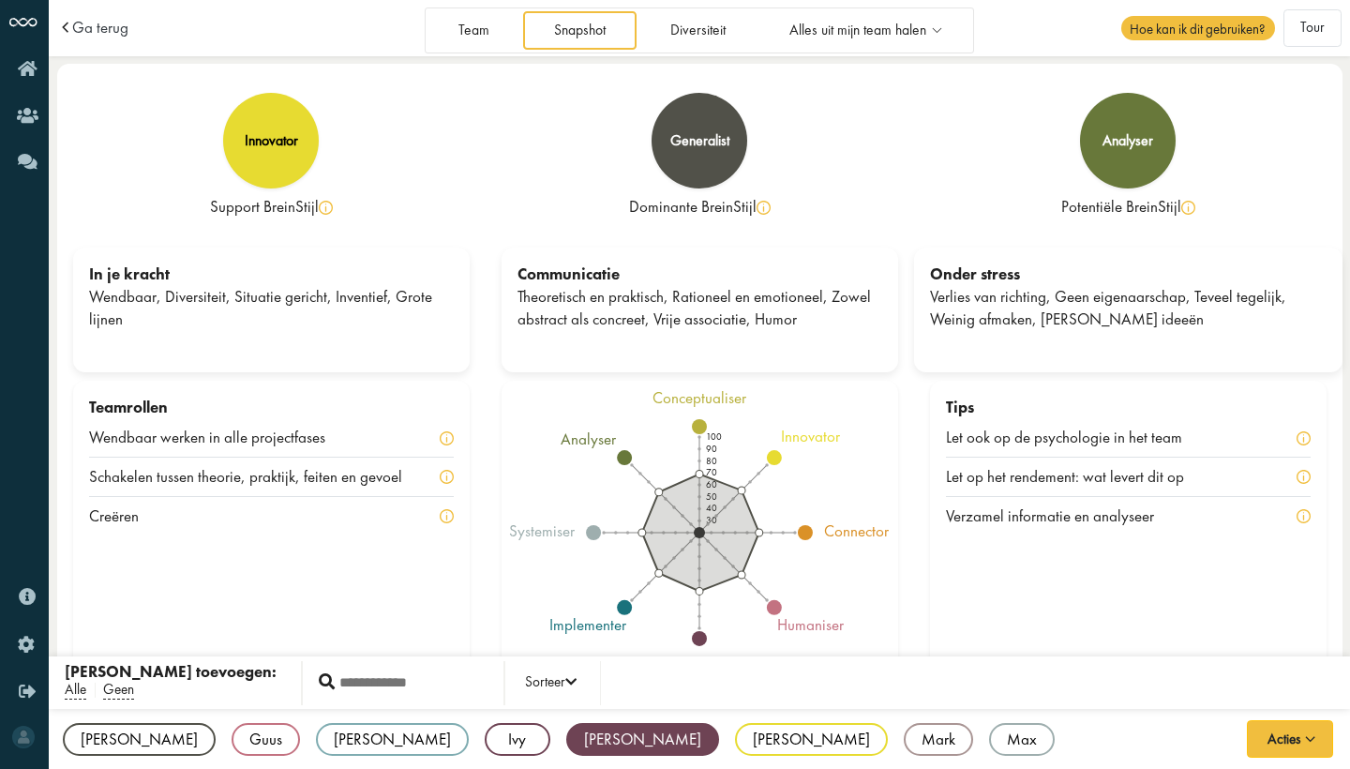
click at [566, 732] on div "Julia" at bounding box center [642, 739] width 153 height 33
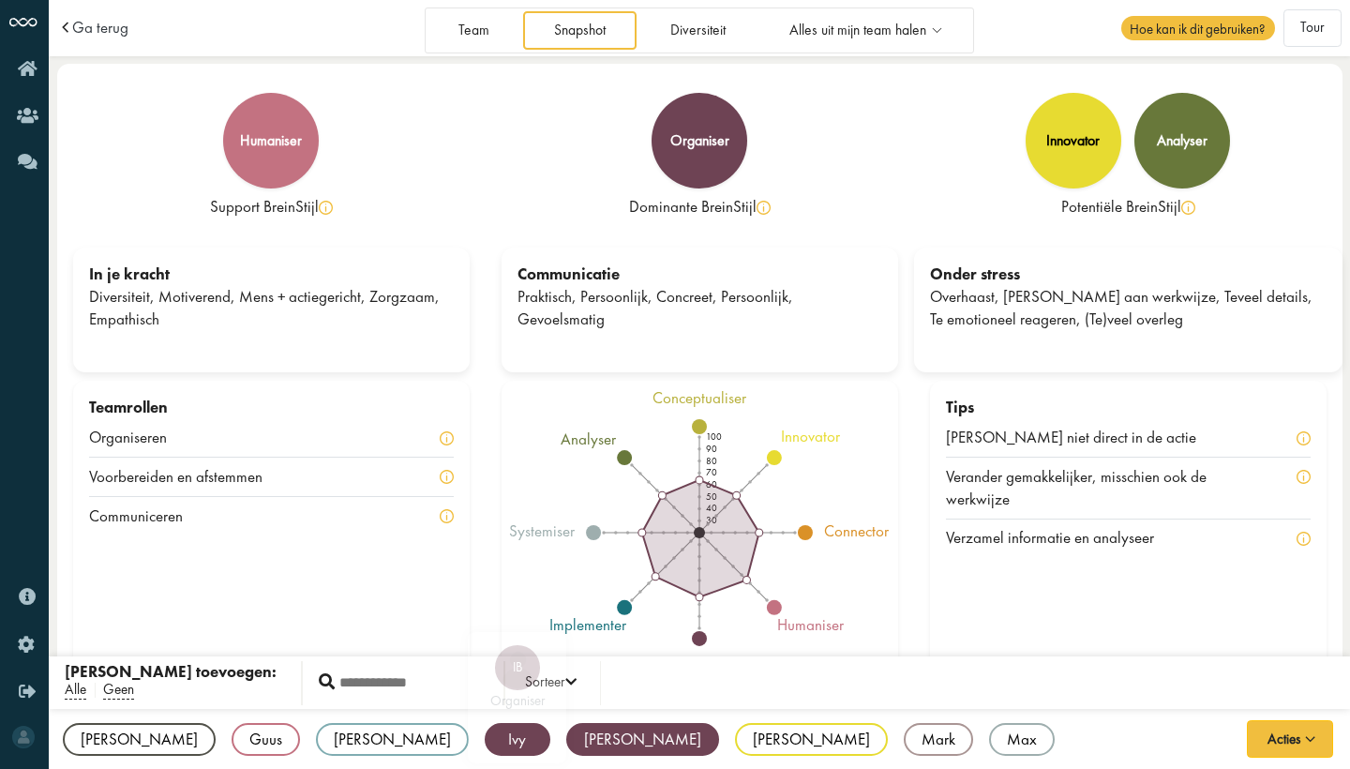
click at [485, 734] on div "Ivy" at bounding box center [518, 739] width 66 height 33
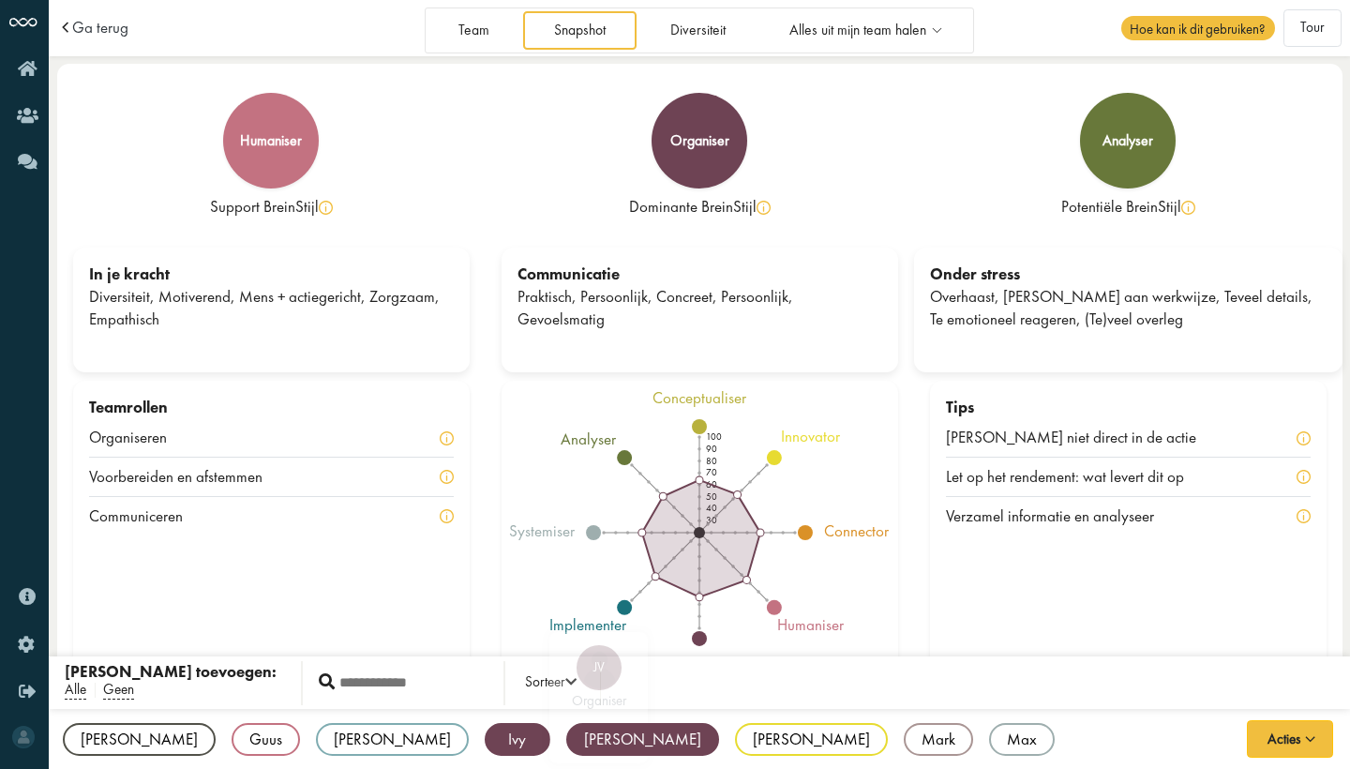
click at [566, 735] on div "Julia" at bounding box center [642, 739] width 153 height 33
click at [485, 740] on div "Ivy" at bounding box center [518, 739] width 66 height 33
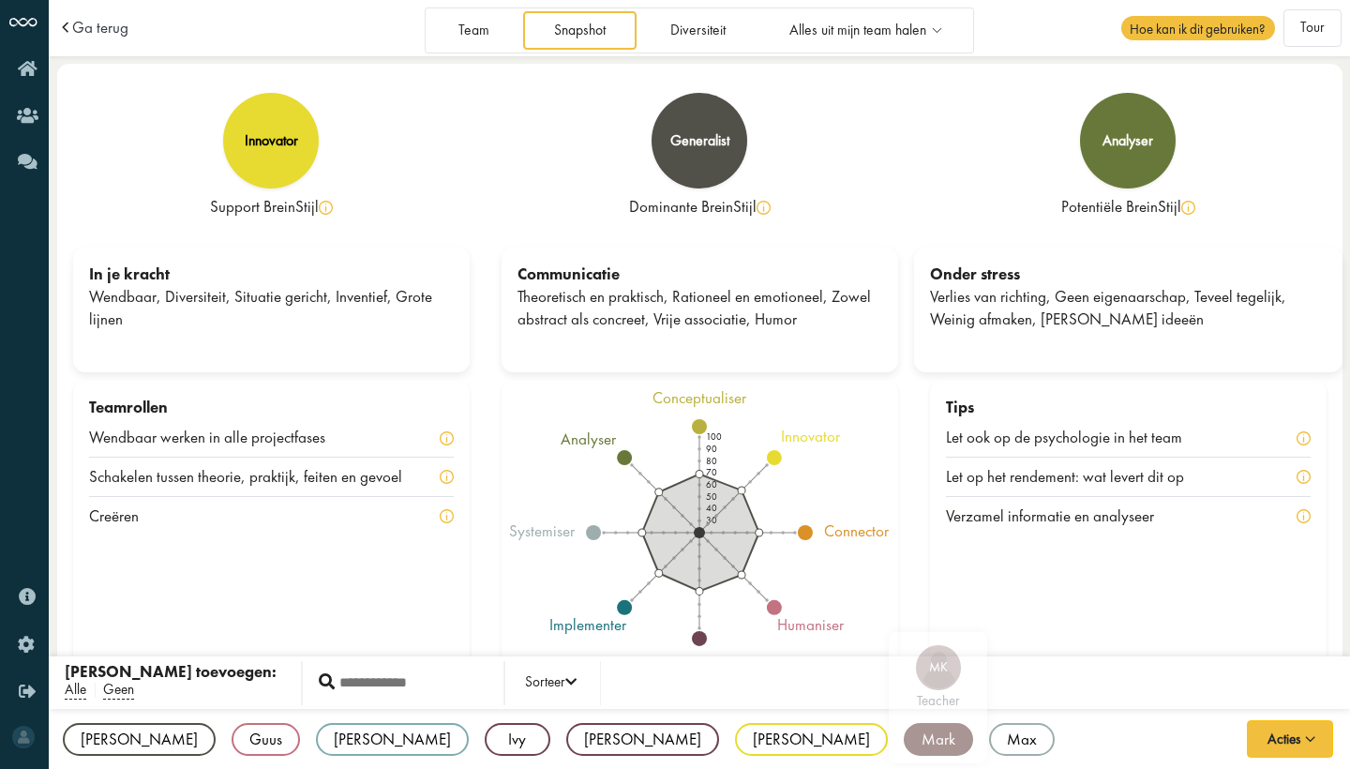
click at [904, 735] on div "Mark" at bounding box center [938, 739] width 69 height 33
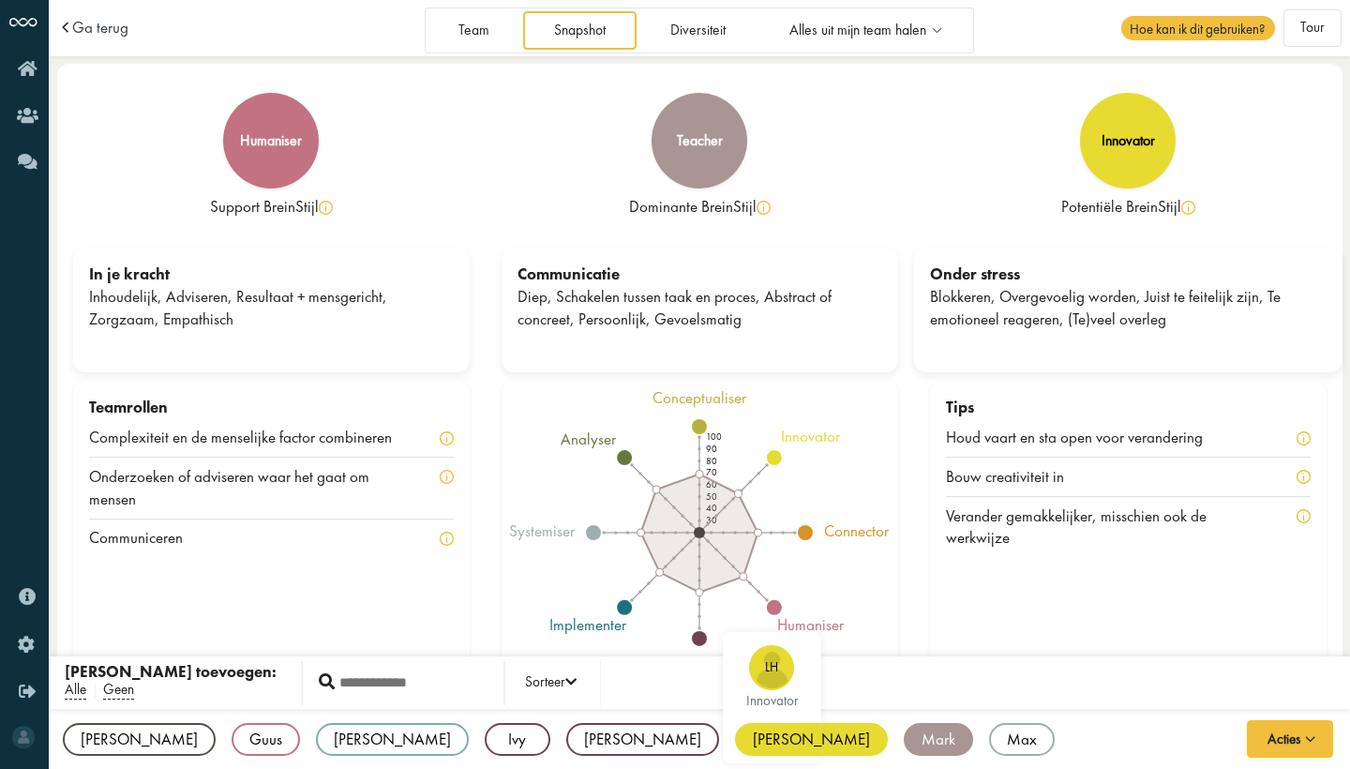
click at [735, 736] on div "[PERSON_NAME]" at bounding box center [811, 739] width 153 height 33
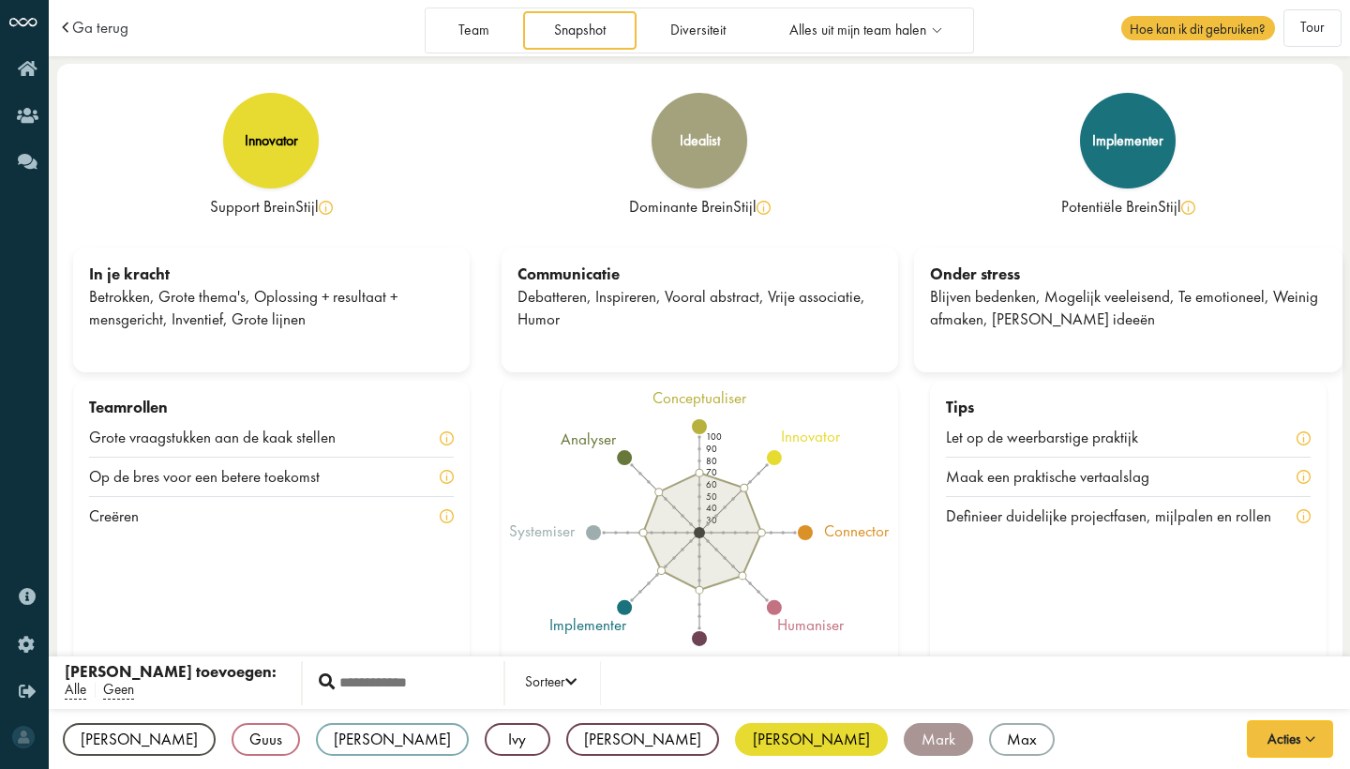
click at [904, 736] on div "Mark" at bounding box center [938, 739] width 69 height 33
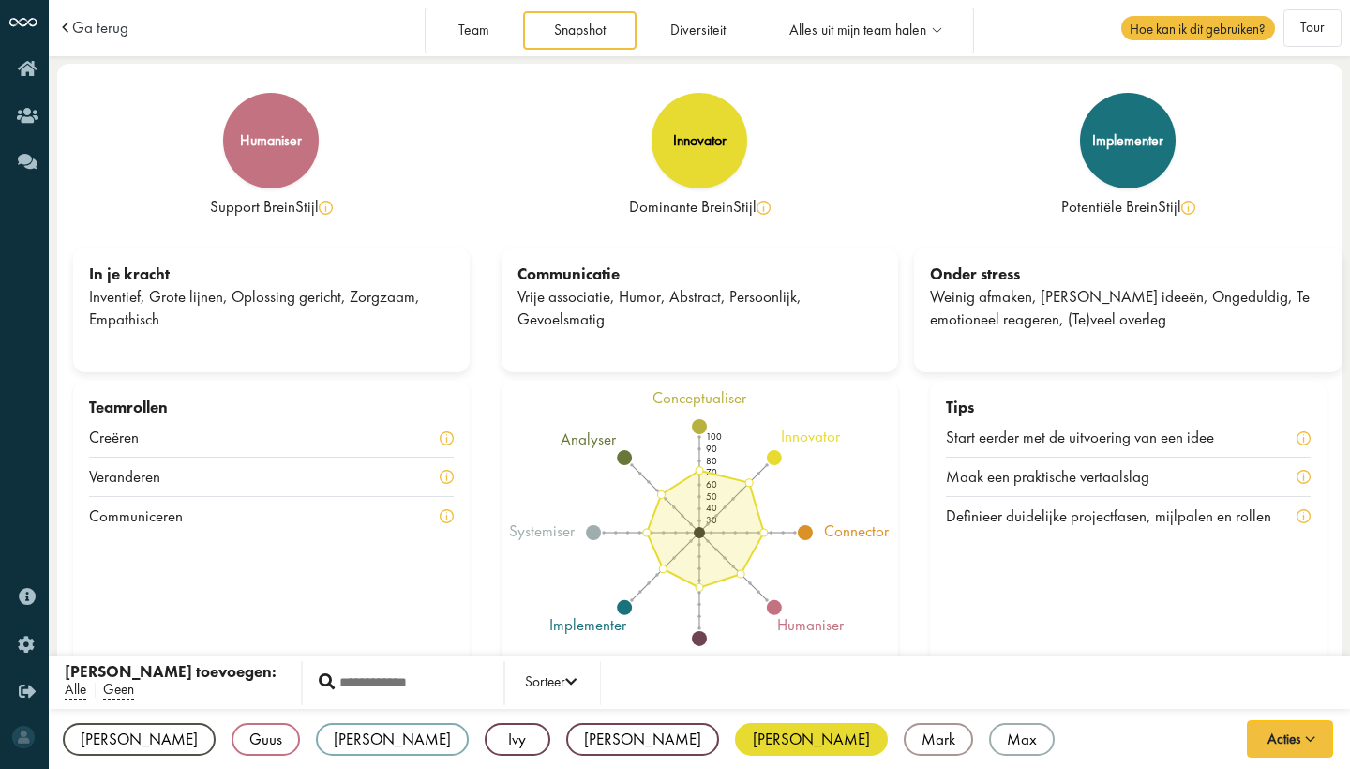
click at [735, 736] on div "[PERSON_NAME]" at bounding box center [811, 739] width 153 height 33
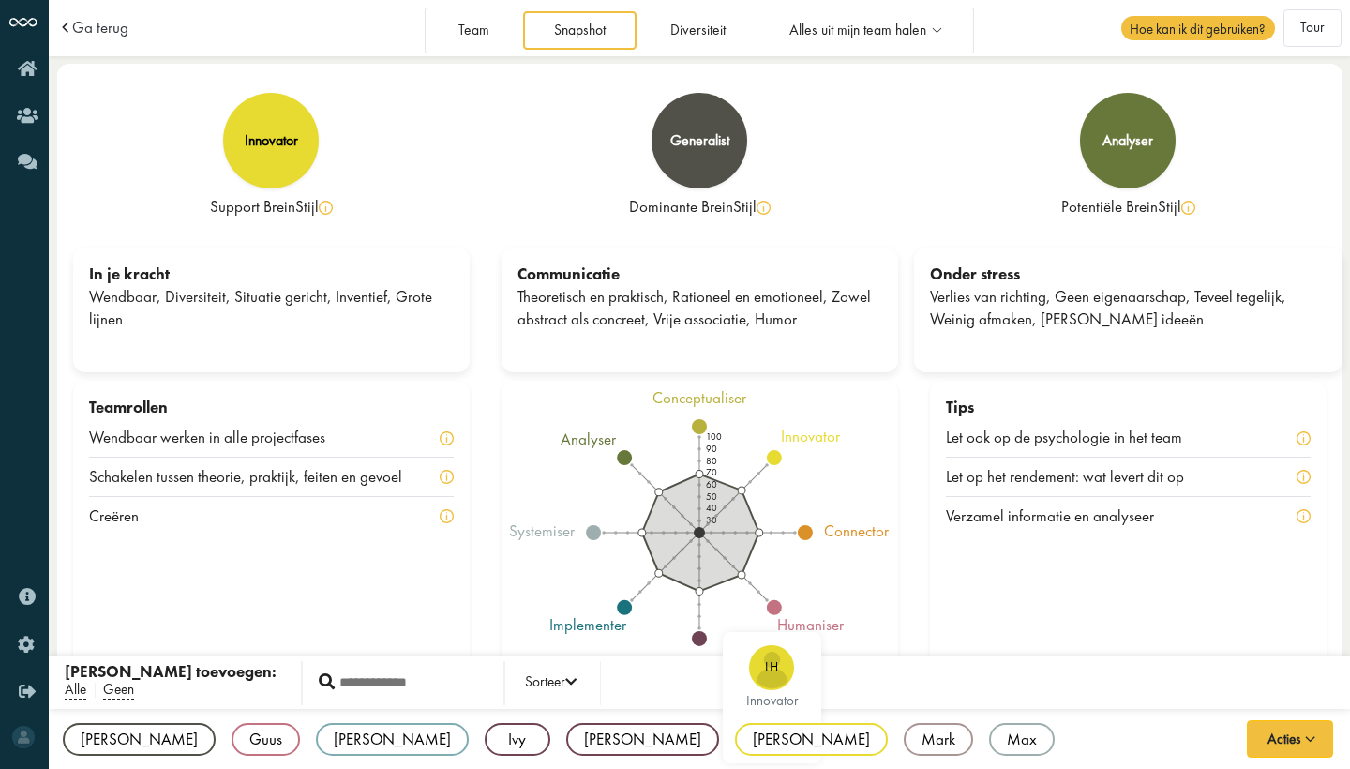
click at [735, 736] on div "[PERSON_NAME]" at bounding box center [811, 739] width 153 height 33
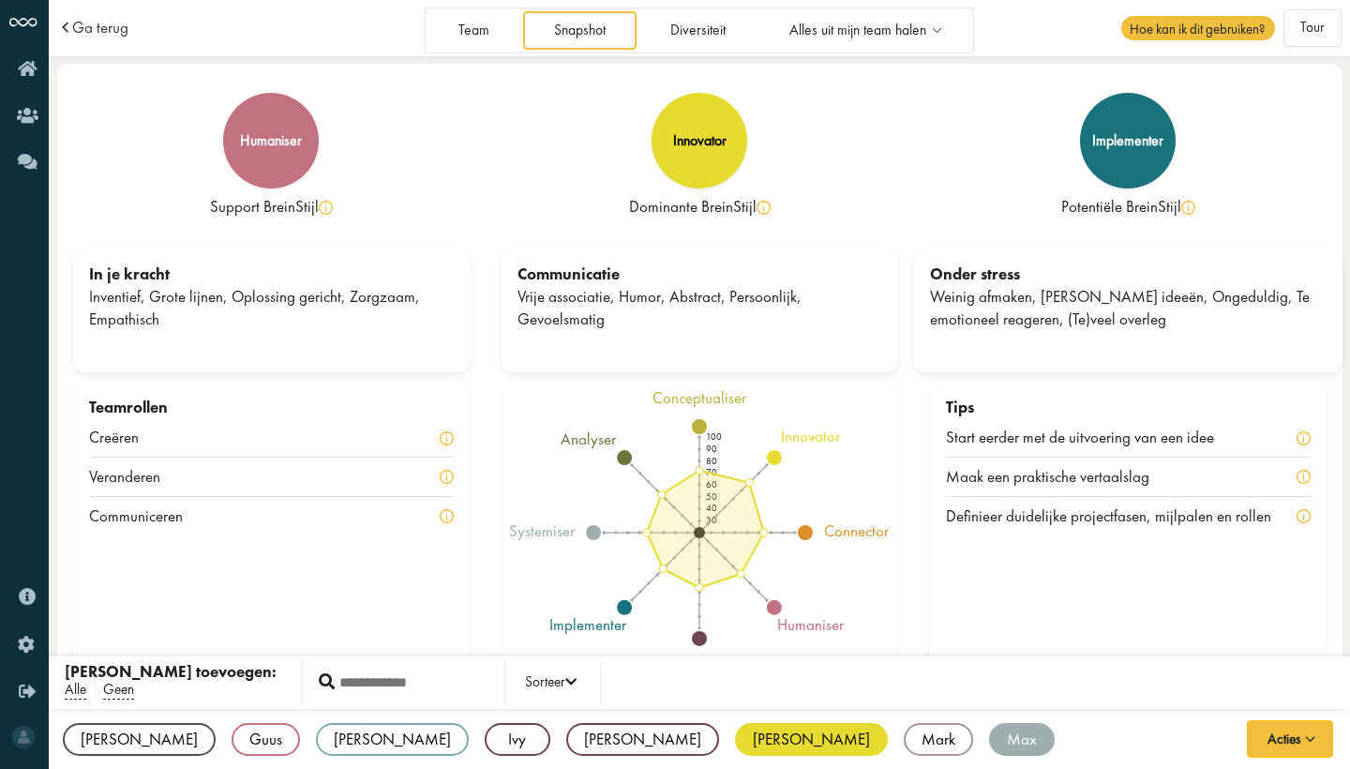
click at [989, 745] on div "Max" at bounding box center [1022, 739] width 66 height 33
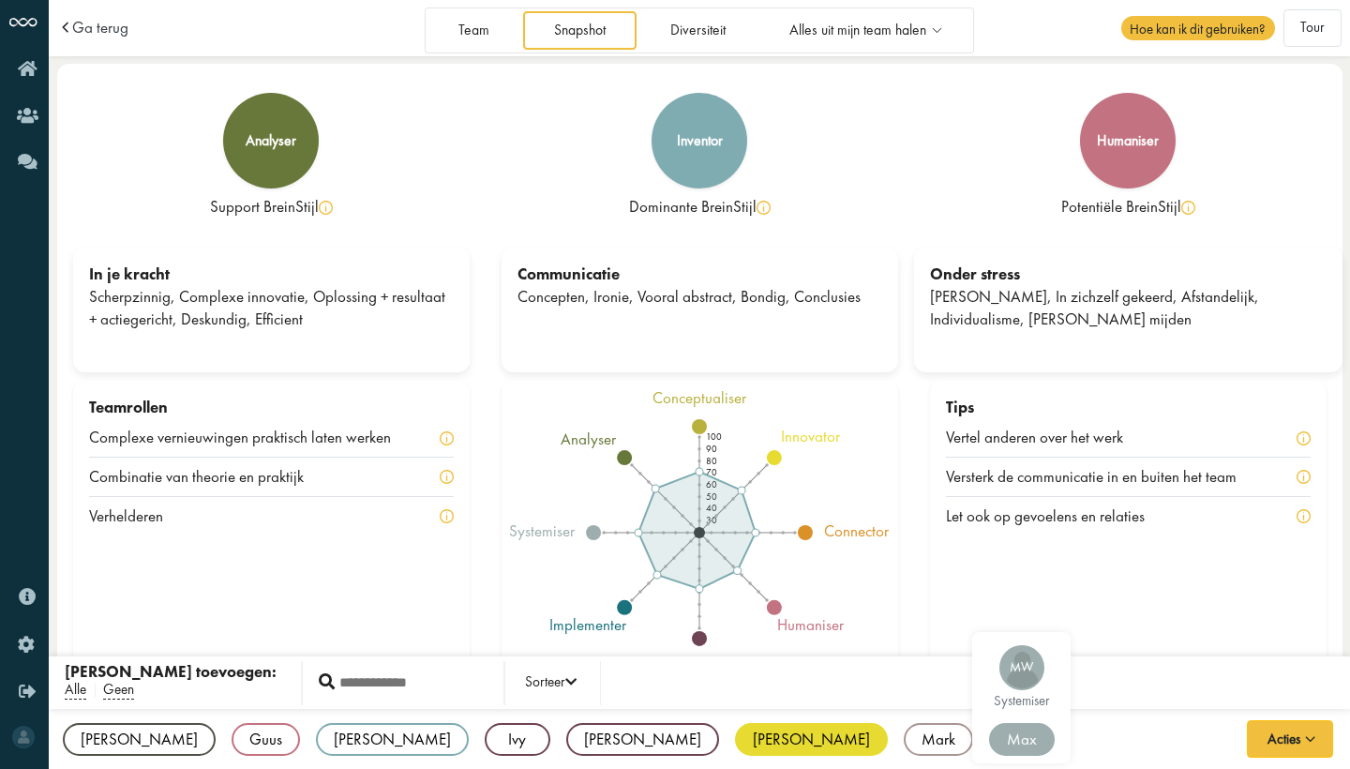
click at [989, 741] on div "Max" at bounding box center [1022, 739] width 66 height 33
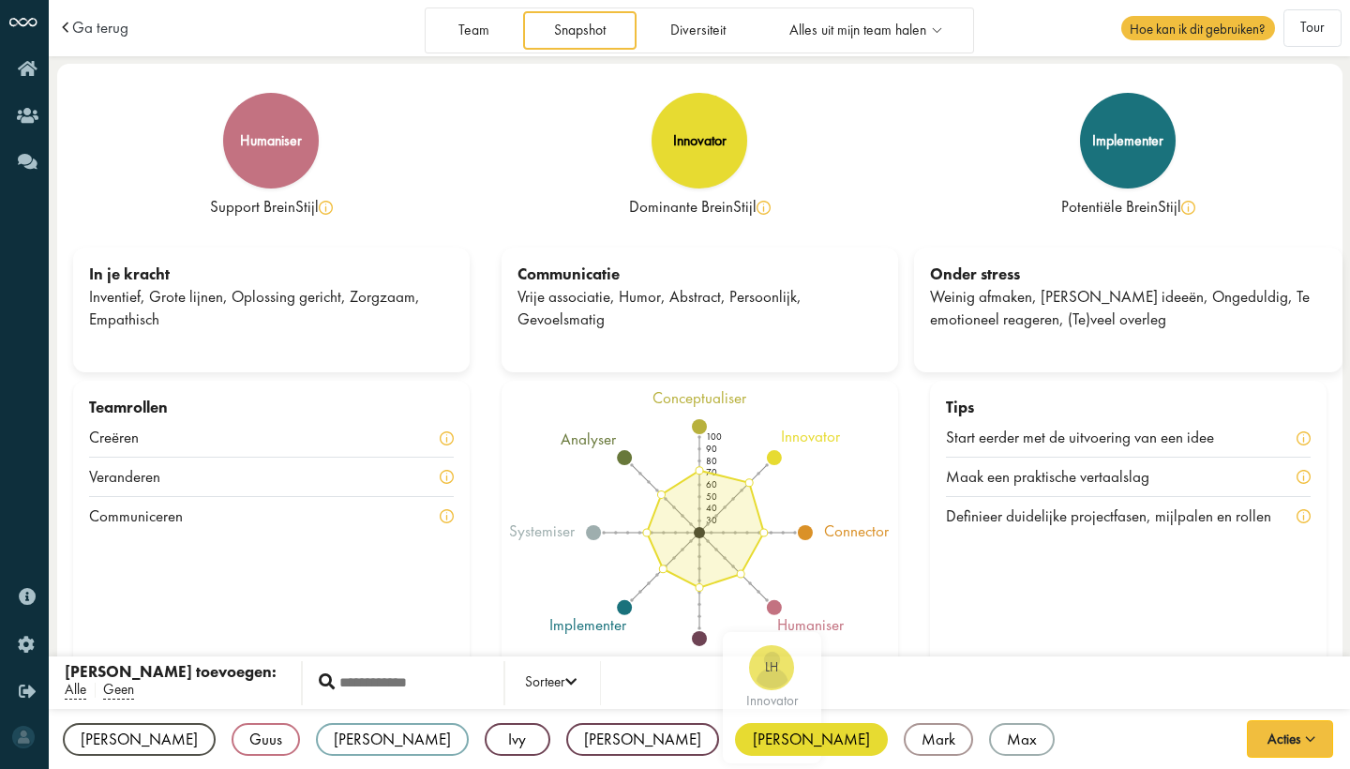
click at [735, 737] on div "[PERSON_NAME]" at bounding box center [811, 739] width 153 height 33
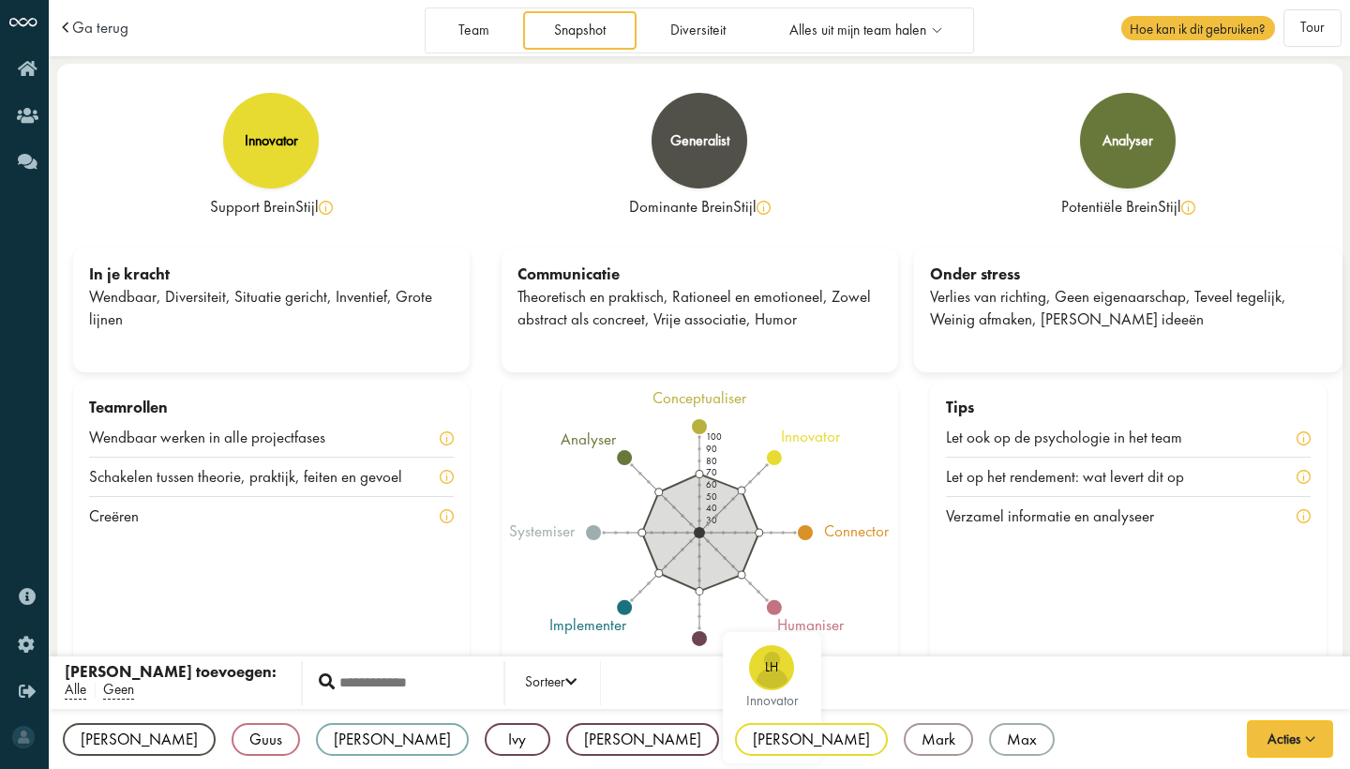
click at [735, 737] on div "[PERSON_NAME]" at bounding box center [811, 739] width 153 height 33
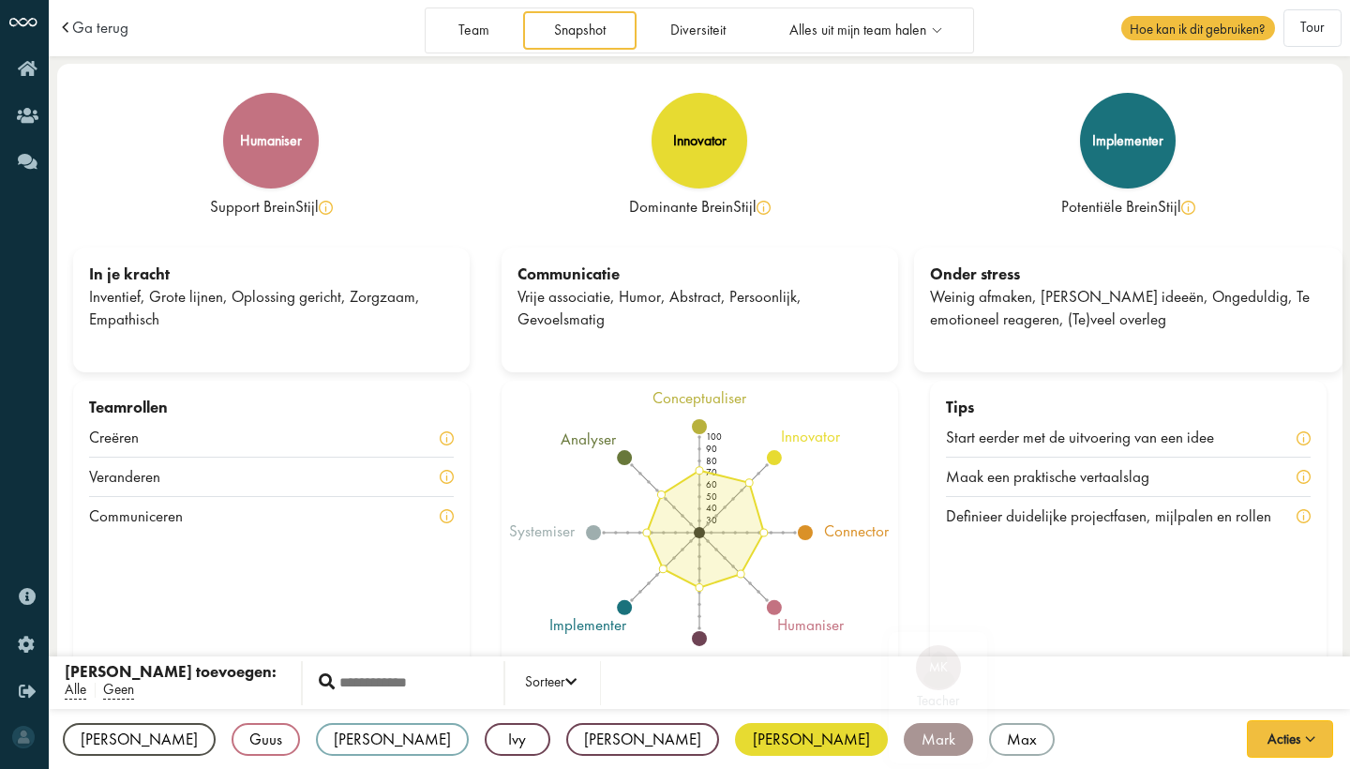
click at [904, 737] on div "Mark" at bounding box center [938, 739] width 69 height 33
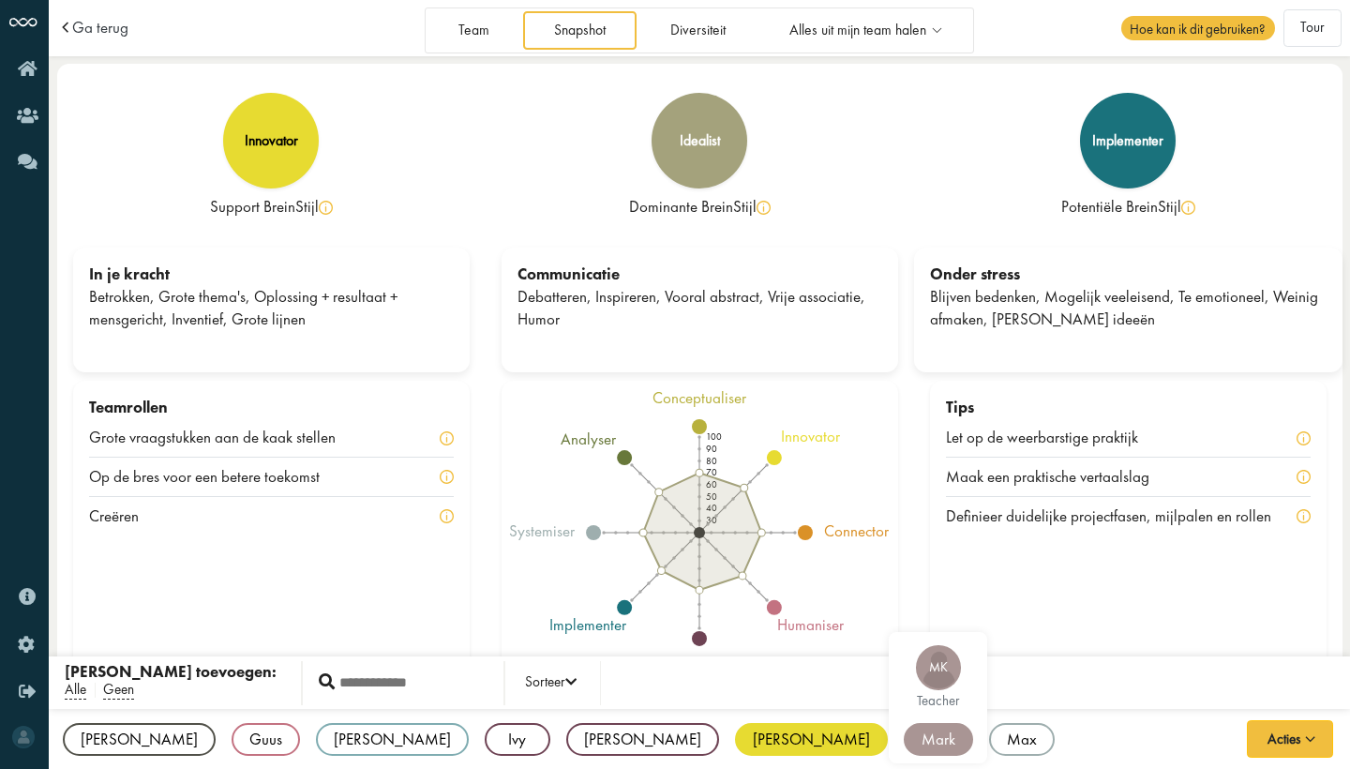
click at [904, 737] on div "Mark" at bounding box center [938, 739] width 69 height 33
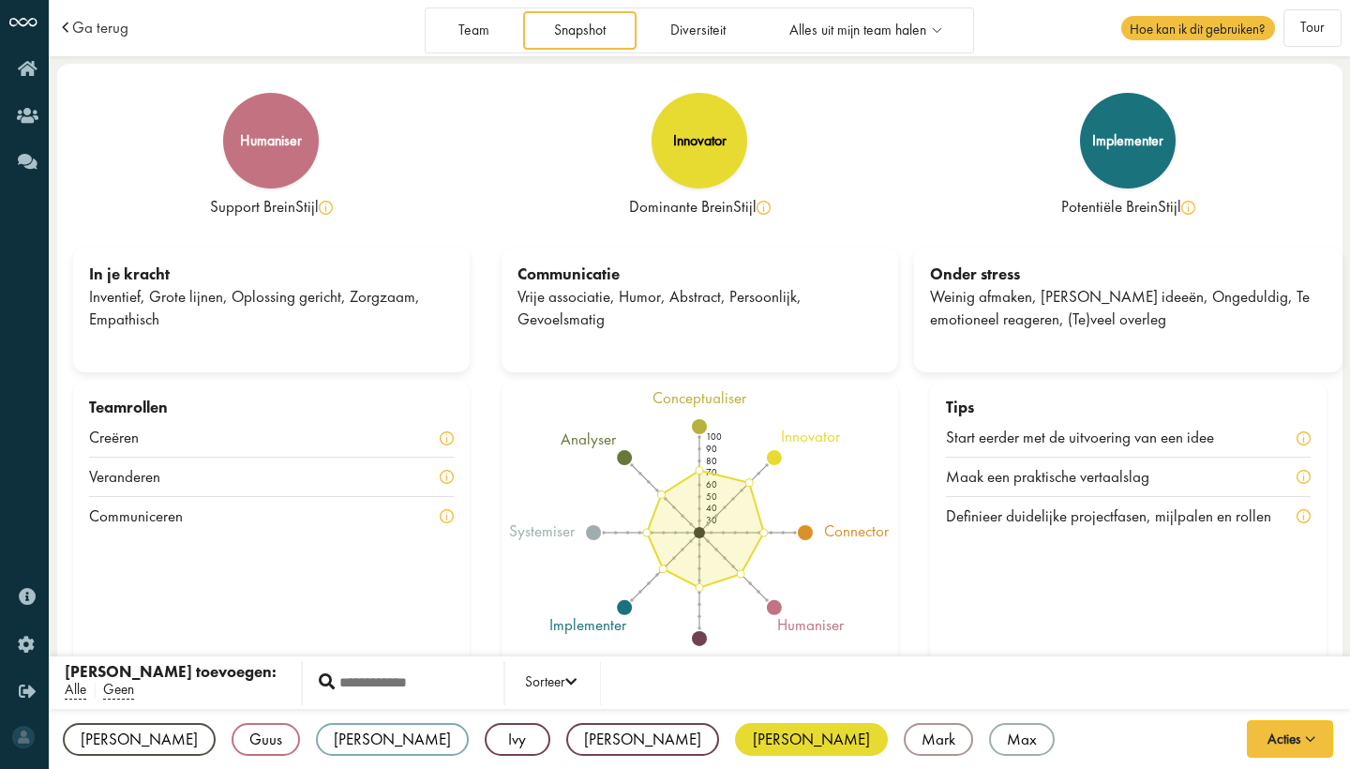
click at [735, 737] on div "[PERSON_NAME]" at bounding box center [811, 739] width 153 height 33
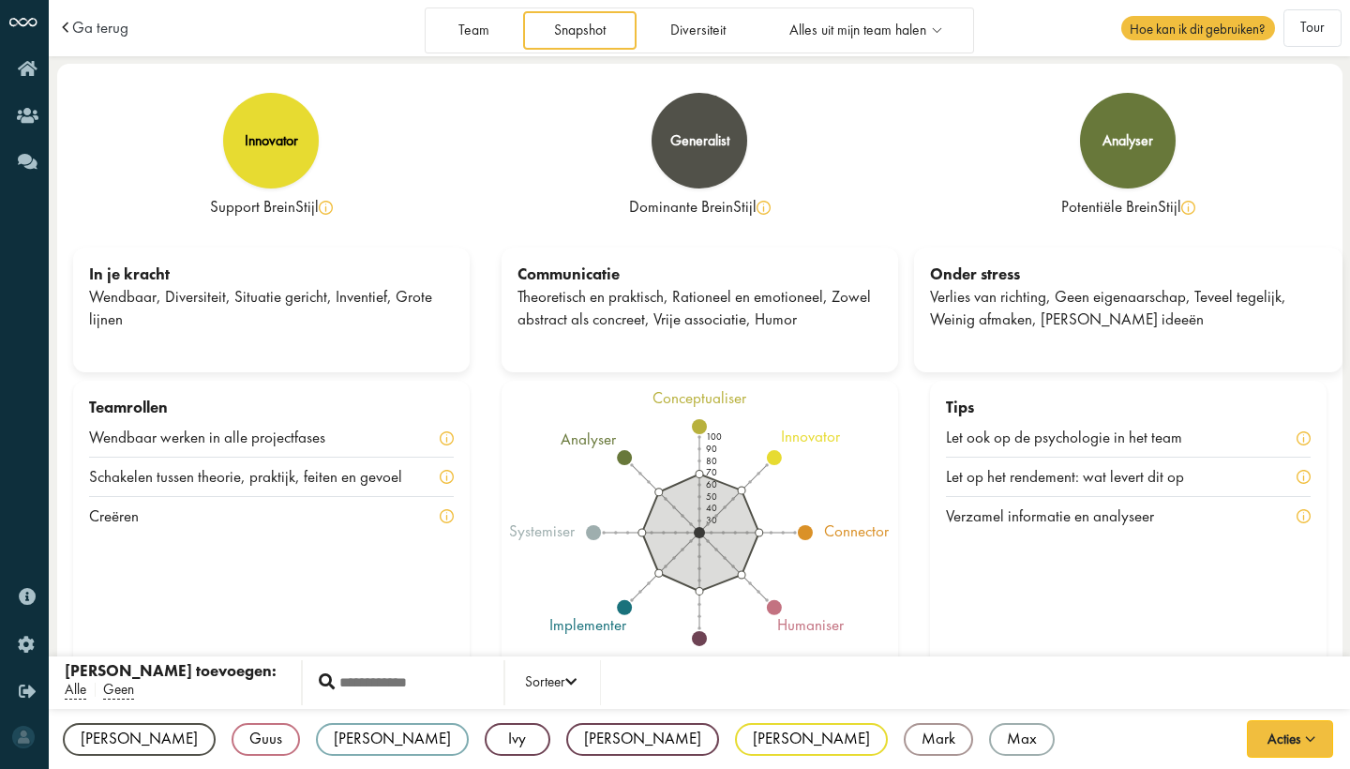
click at [306, 35] on div "Ga terug" at bounding box center [185, 28] width 255 height 16
click at [97, 26] on span "Ga terug" at bounding box center [100, 28] width 56 height 16
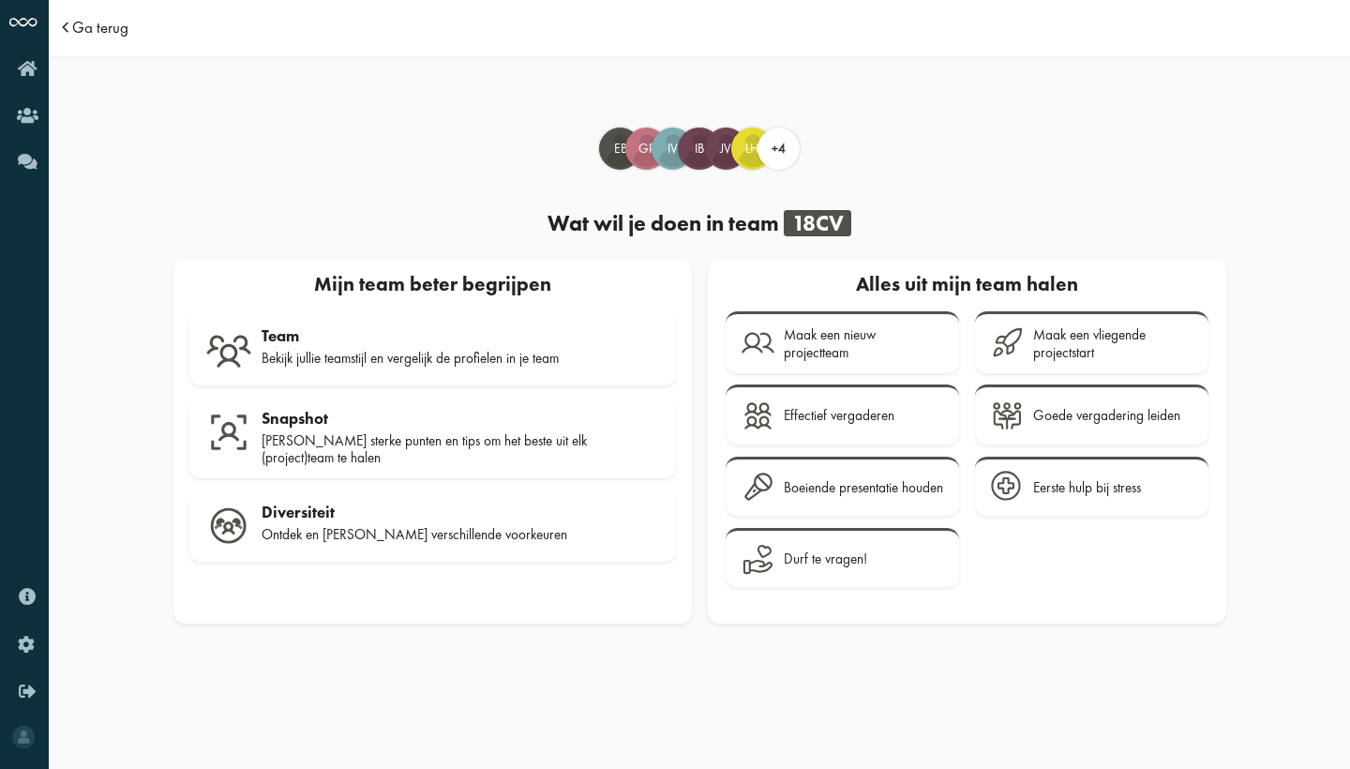
click at [106, 32] on span "Ga terug" at bounding box center [100, 28] width 56 height 16
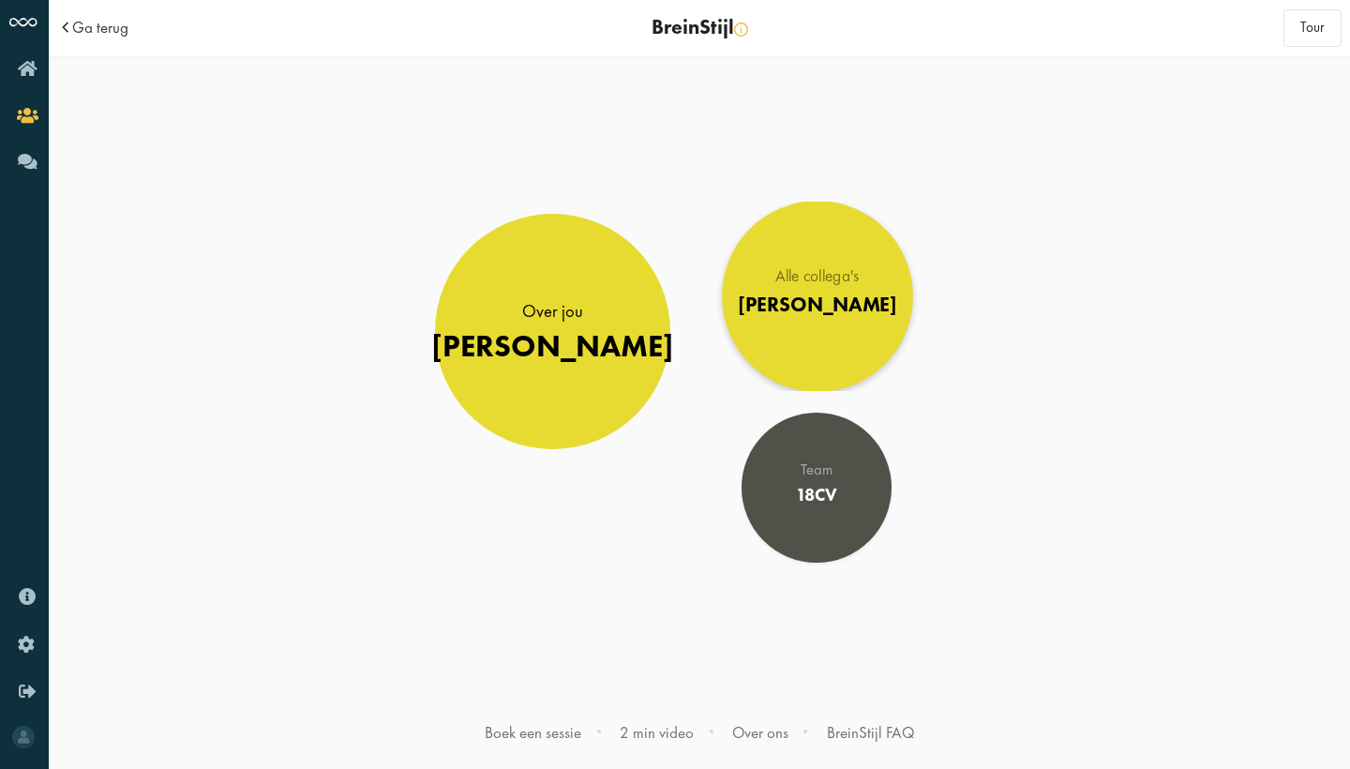
click at [805, 307] on div "[PERSON_NAME]" at bounding box center [817, 304] width 158 height 24
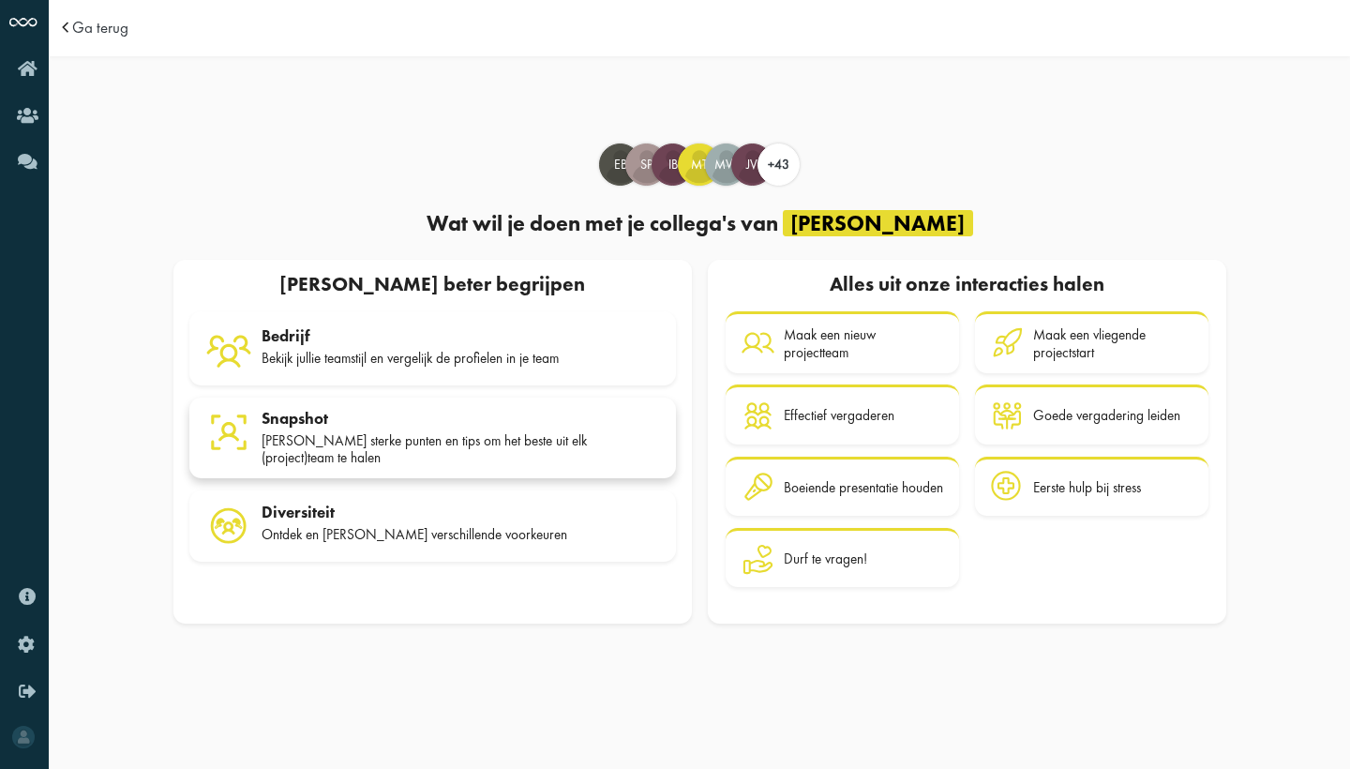
click at [318, 438] on div "[PERSON_NAME] sterke punten en tips om het beste uit elk (project)team te halen" at bounding box center [461, 449] width 399 height 35
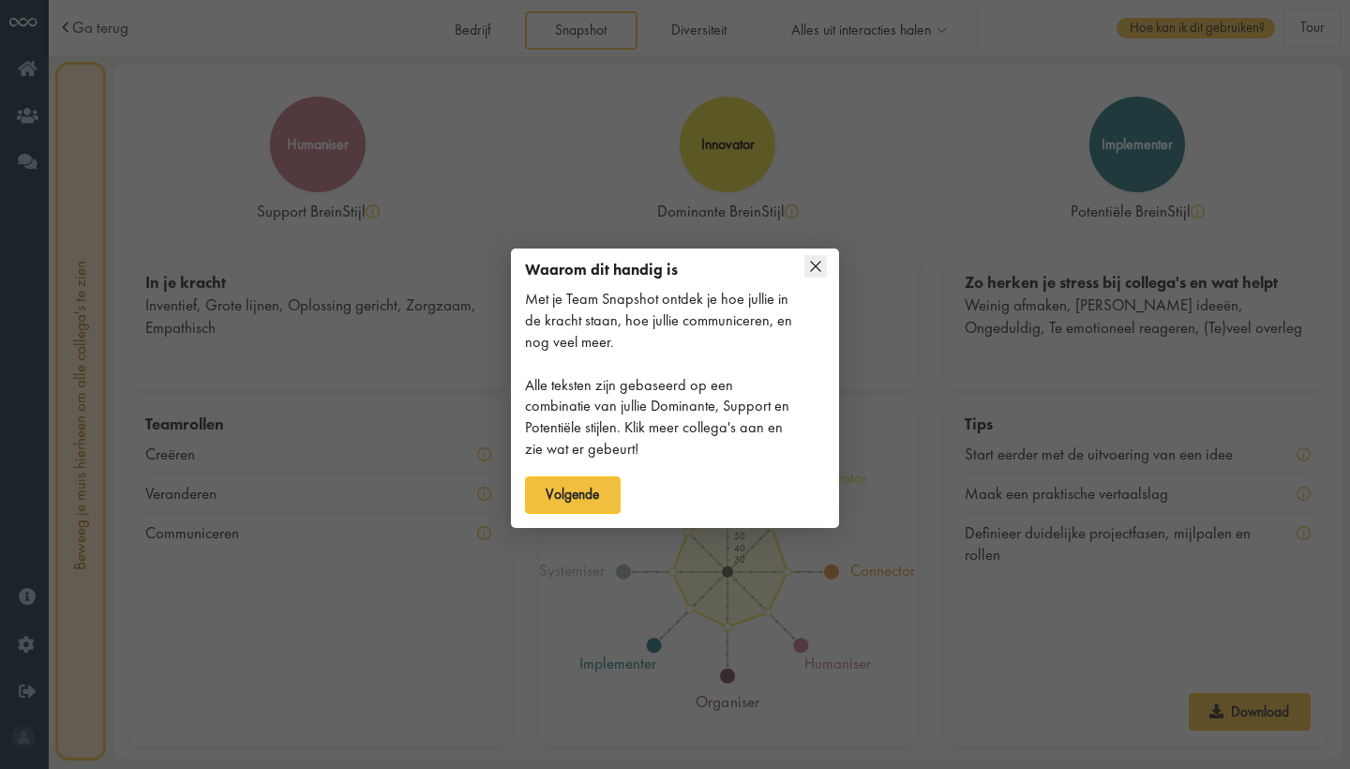
click at [813, 270] on icon at bounding box center [816, 266] width 23 height 23
